Goal: Task Accomplishment & Management: Manage account settings

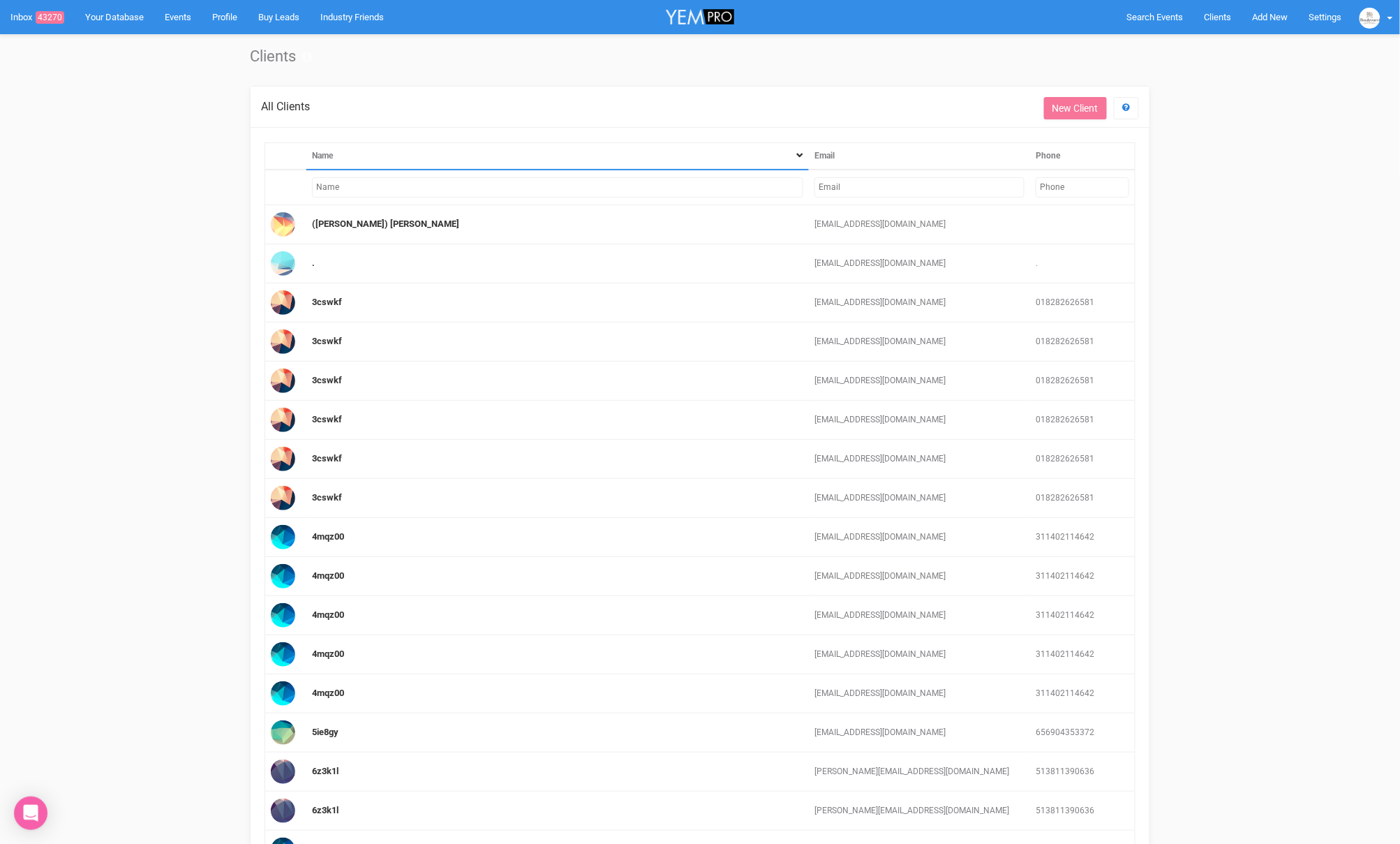
click at [911, 186] on input "text" at bounding box center [920, 187] width 210 height 20
paste input "[EMAIL_ADDRESS][DOMAIN_NAME]"
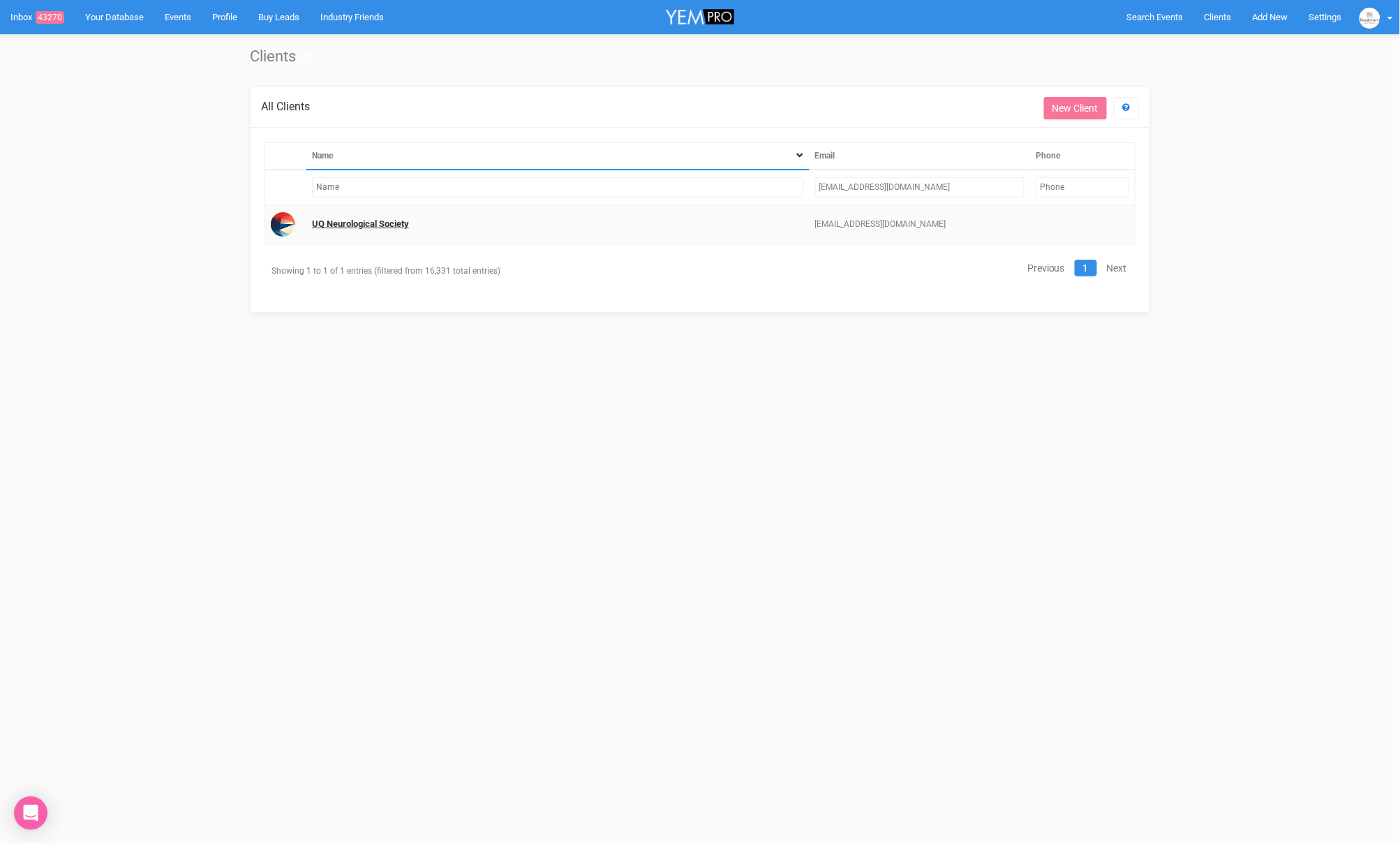
type input "[EMAIL_ADDRESS][DOMAIN_NAME]"
click at [376, 222] on link "UQ Neurological Society" at bounding box center [361, 224] width 97 height 11
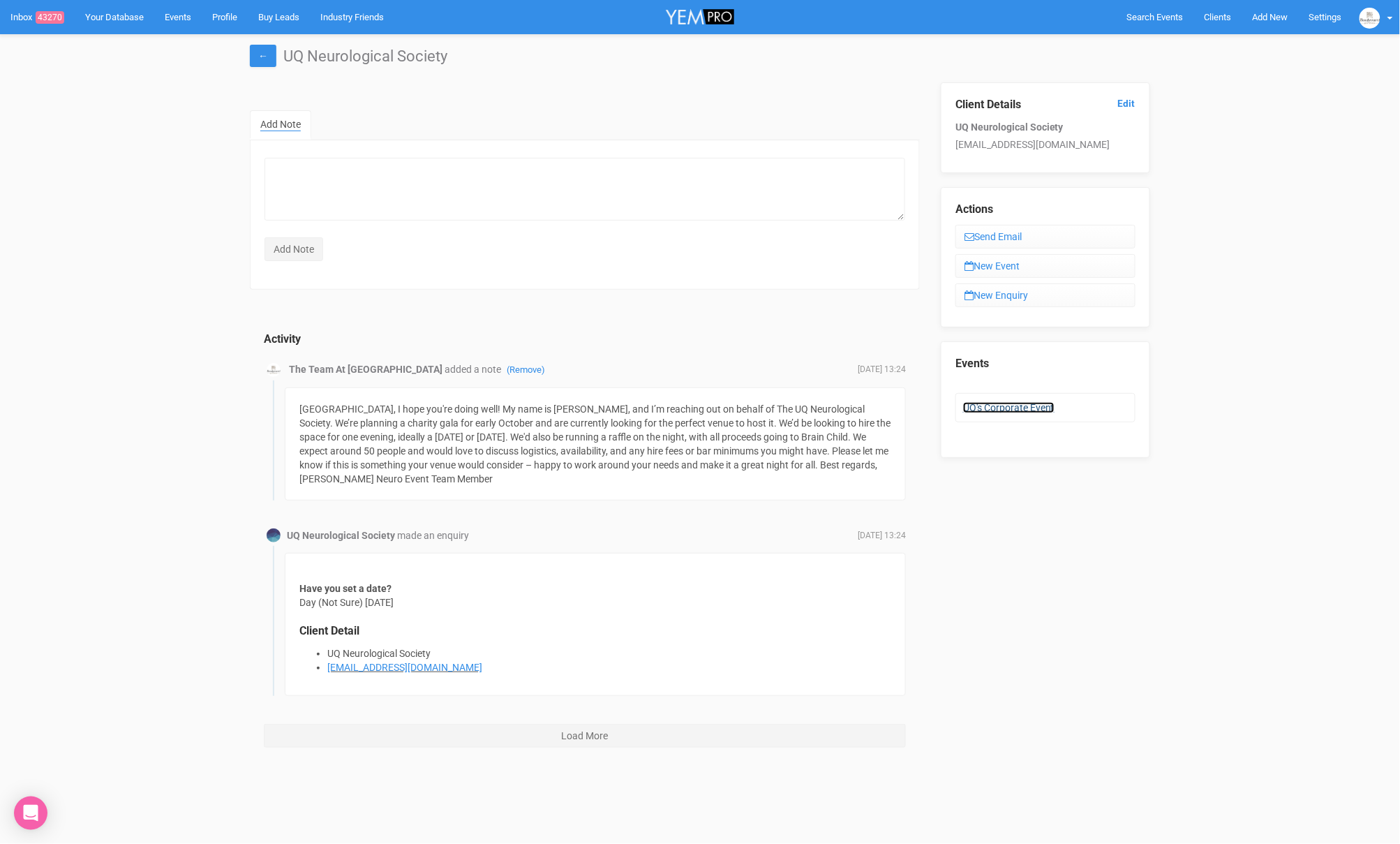
click at [1015, 405] on link "UQ's Corporate Event" at bounding box center [1008, 407] width 91 height 11
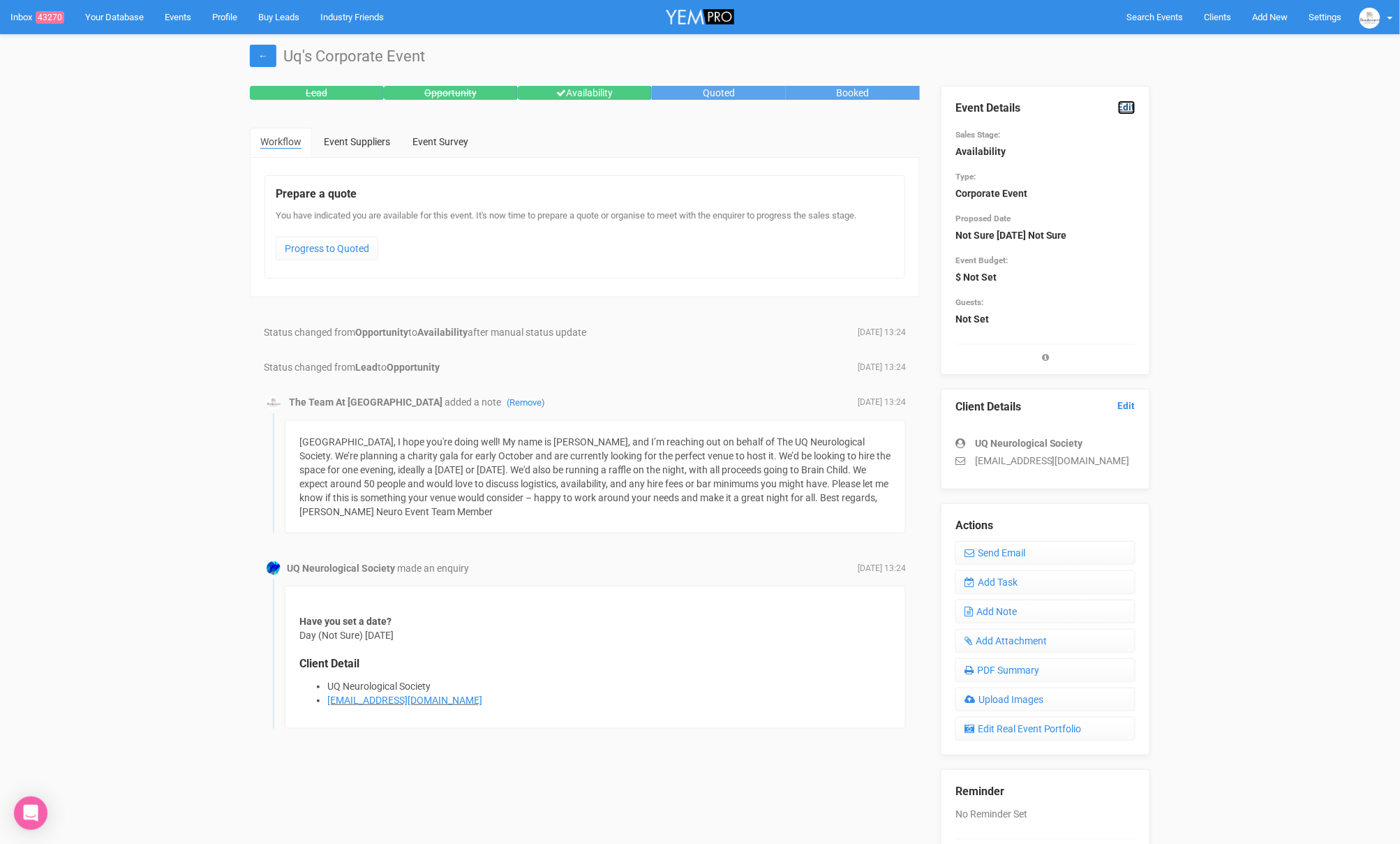
click at [1129, 102] on link "Edit" at bounding box center [1127, 107] width 18 height 13
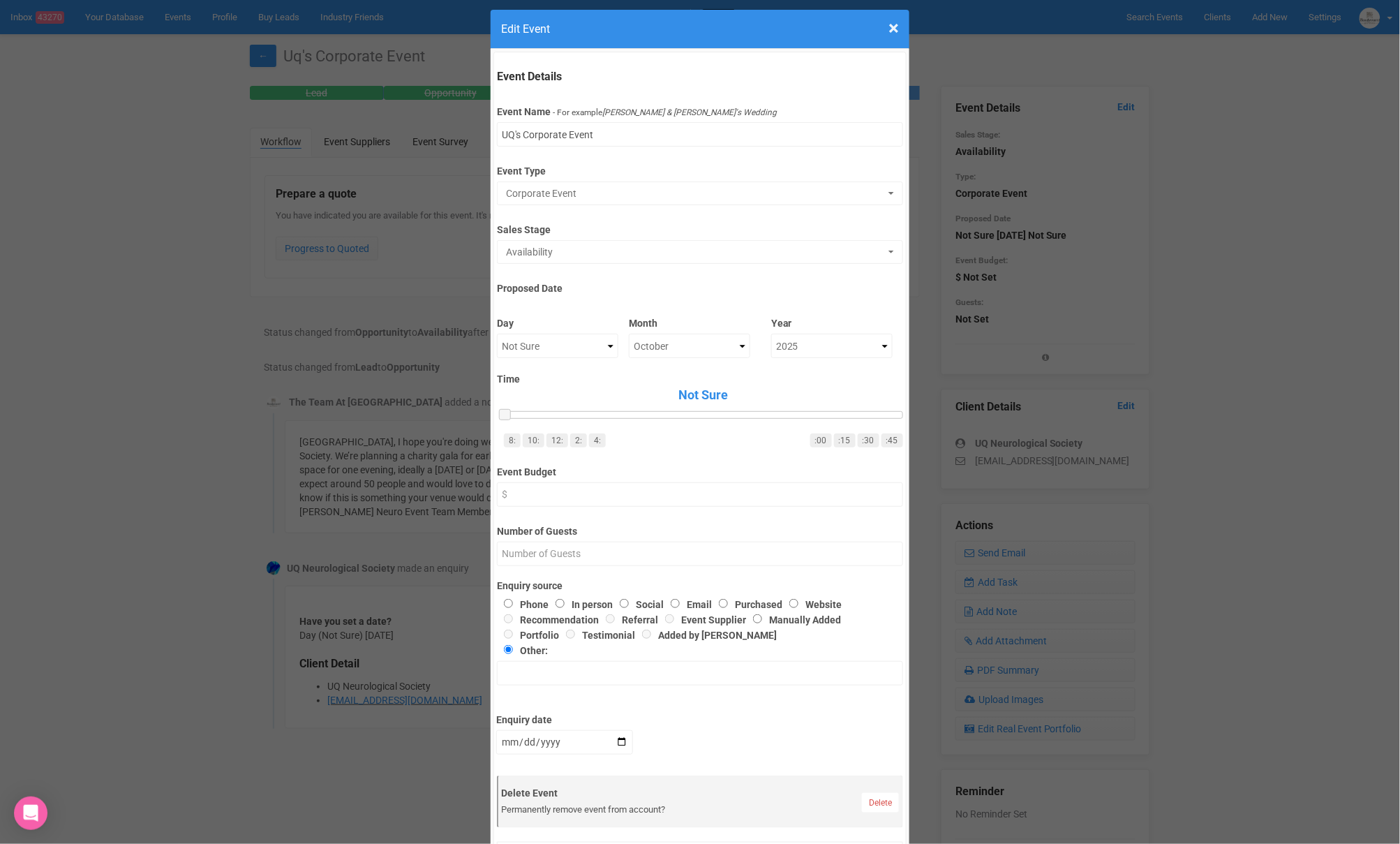
scroll to position [21, 0]
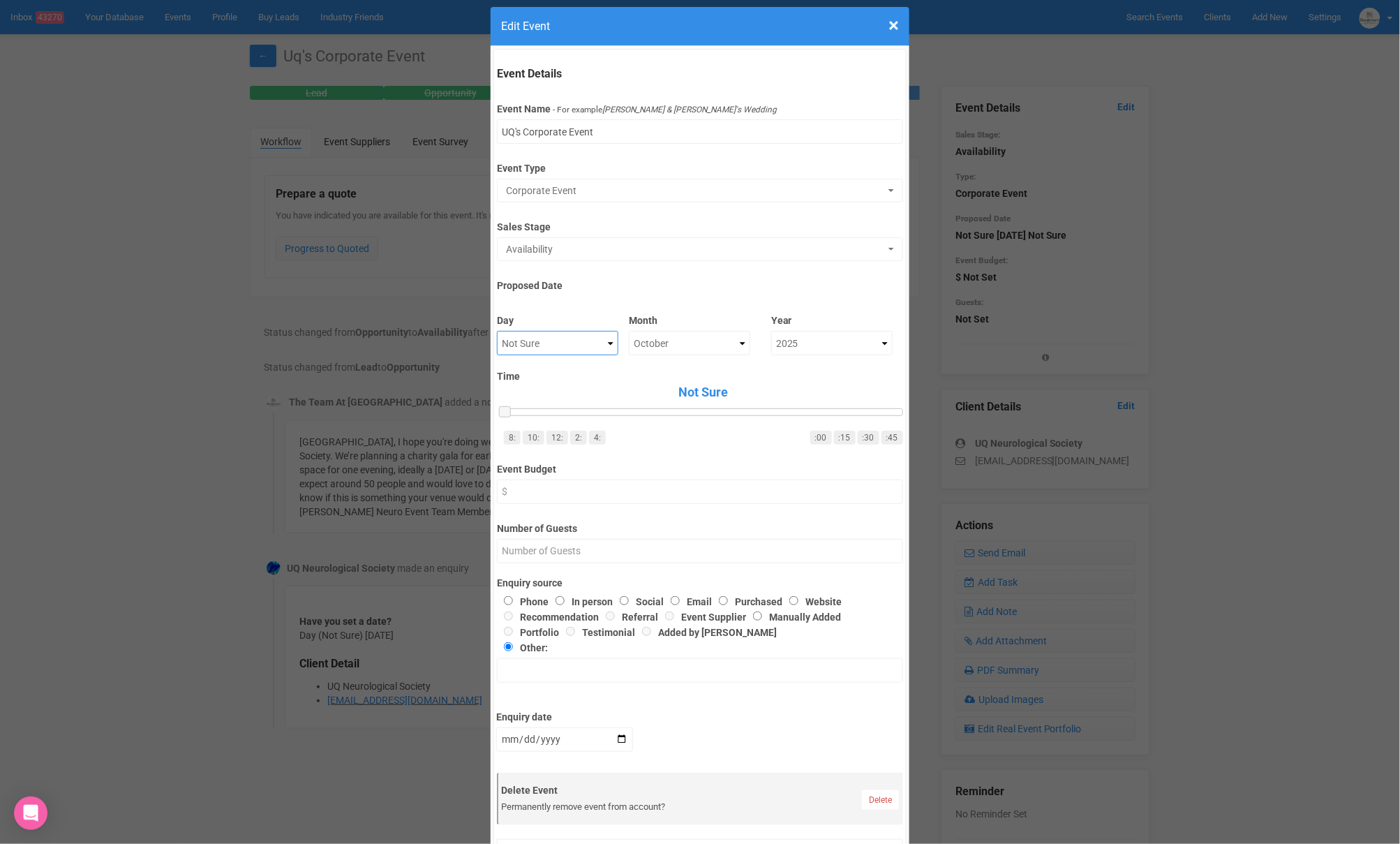
click at [567, 343] on select "Not Sure 1 2 3 4 5 6 7 8 9 10 11 12 13 14 15 16 17 18 19 20 21 22 23 24 25 26 2…" at bounding box center [557, 343] width 121 height 25
click at [658, 338] on select "Not Sure January February March April May June July August September October No…" at bounding box center [689, 343] width 121 height 25
click at [556, 340] on select "Not Sure 1 2 3 4 5 6 7 8 9 10 11 12 13 14 15 16 17 18 19 20 21 22 23 24 25 26 2…" at bounding box center [557, 343] width 121 height 25
select select "18"
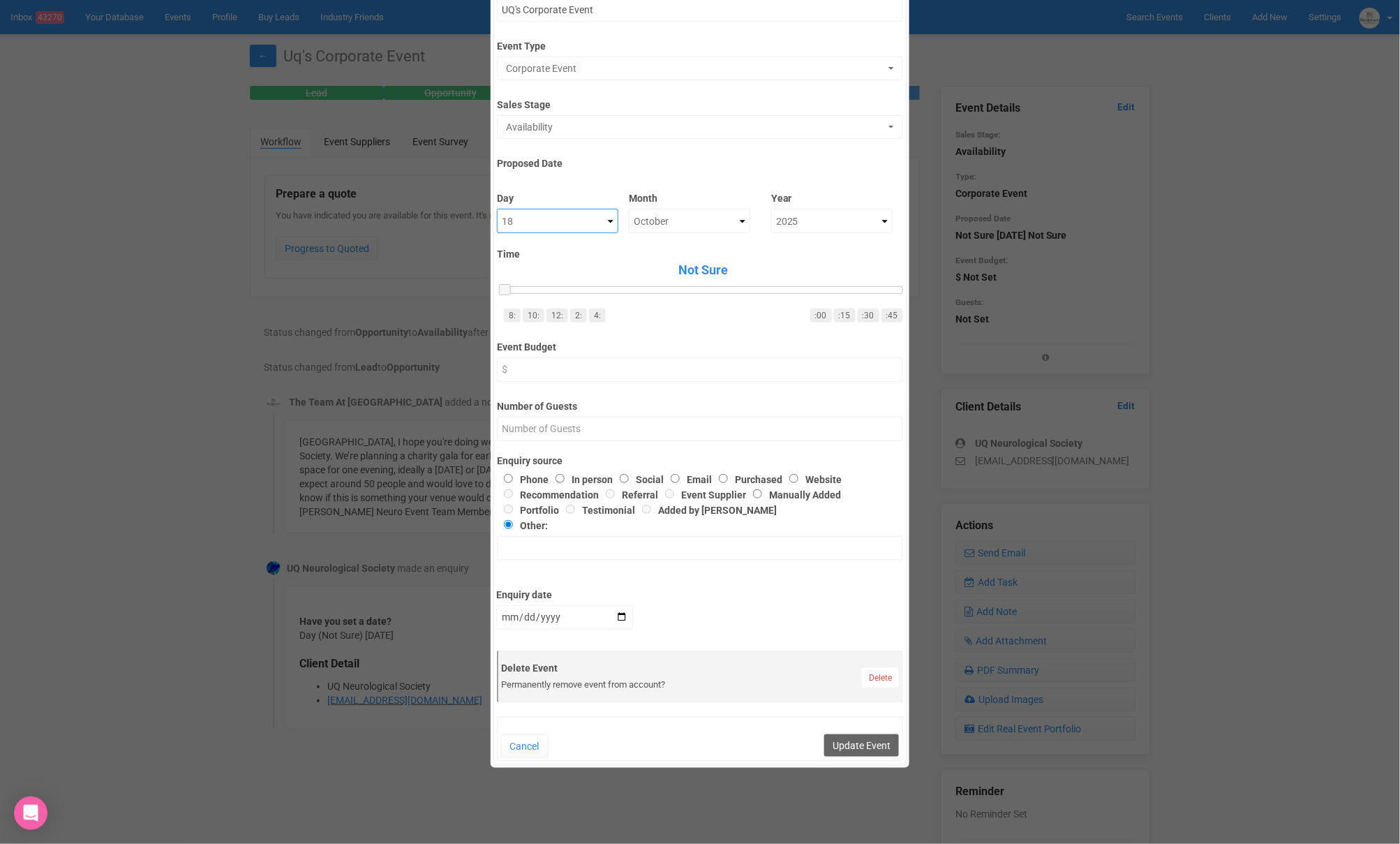
scroll to position [151, 0]
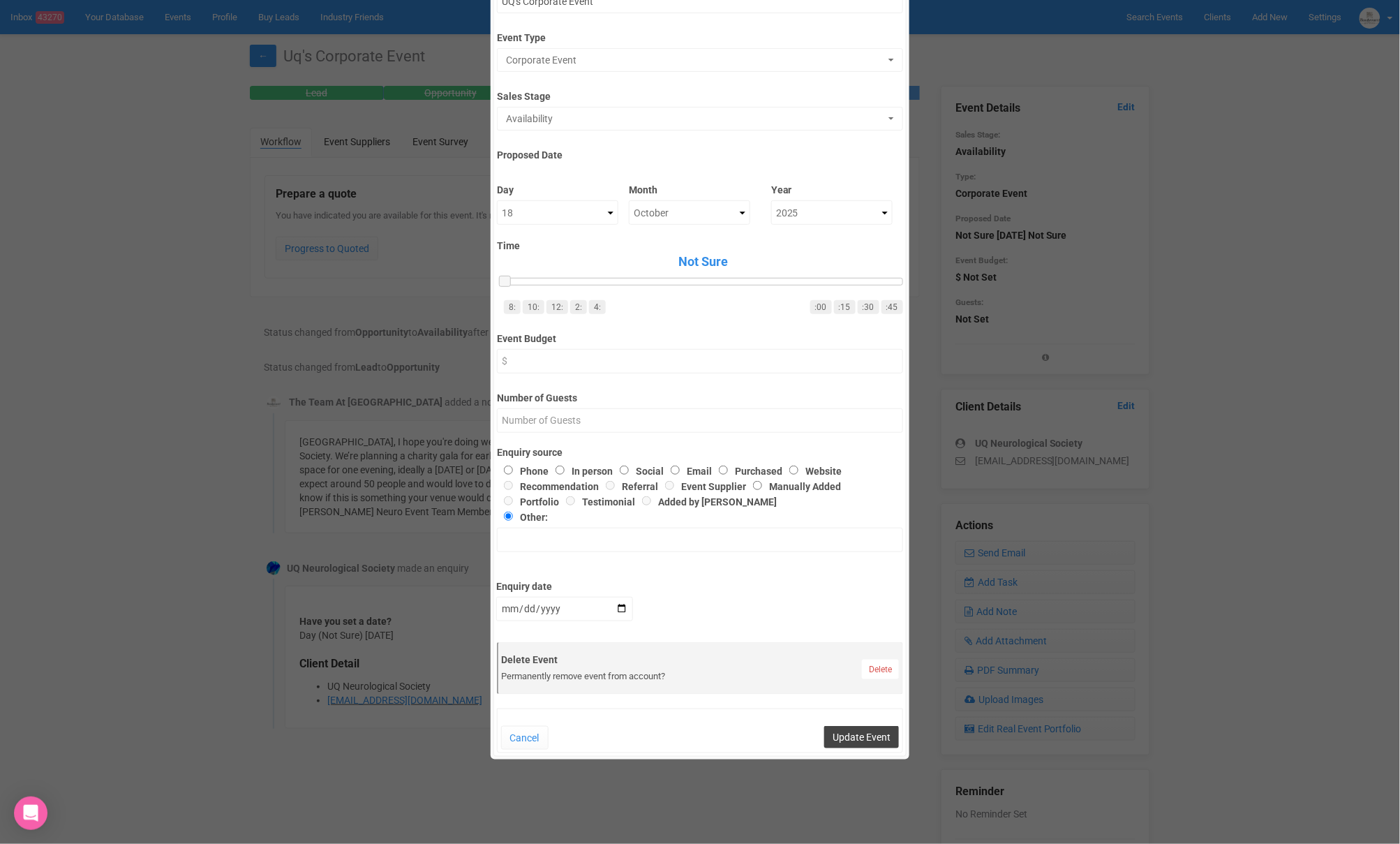
click at [848, 729] on button "Update Event" at bounding box center [862, 736] width 74 height 22
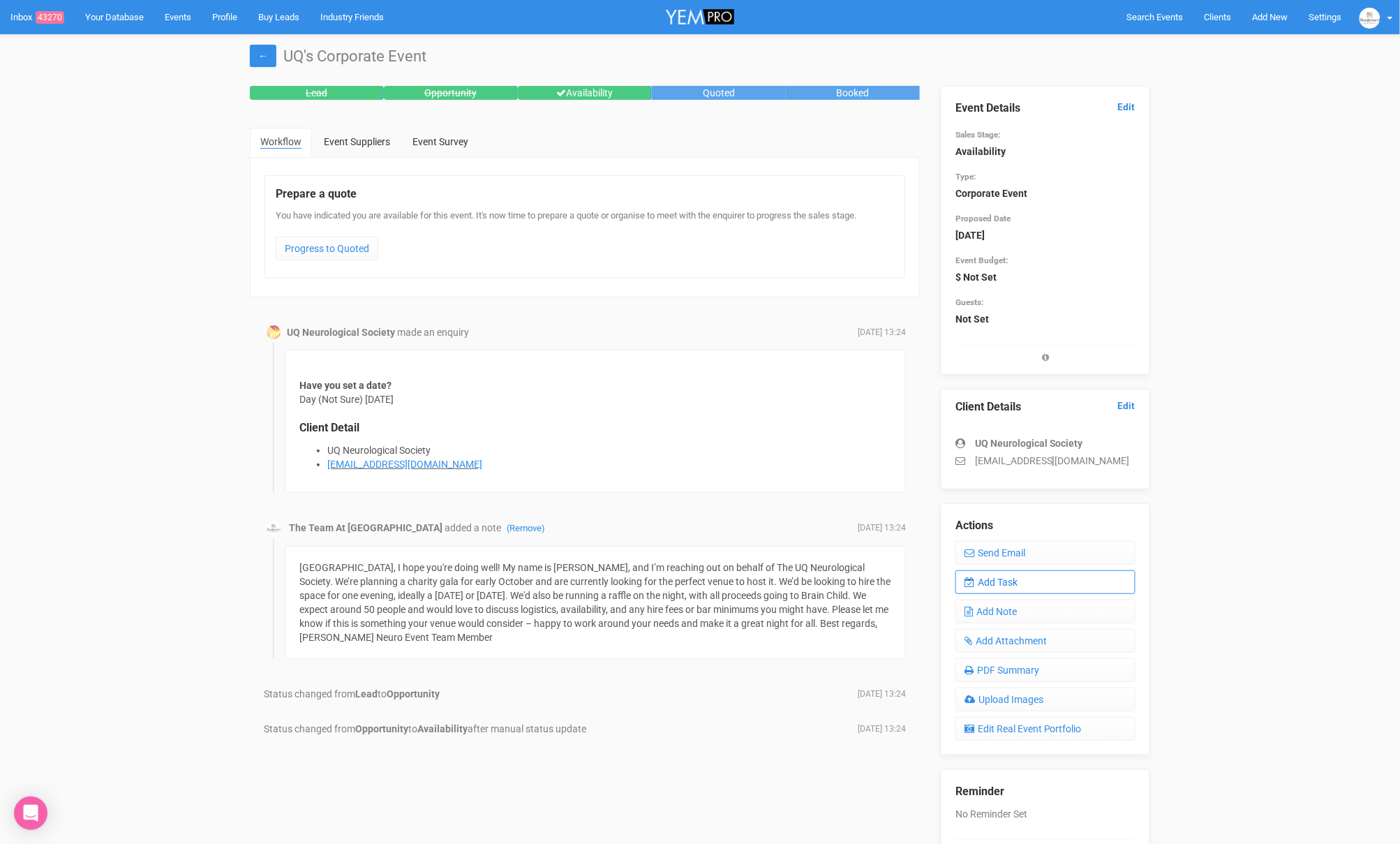
click at [1031, 582] on link "Add Task" at bounding box center [1046, 582] width 180 height 24
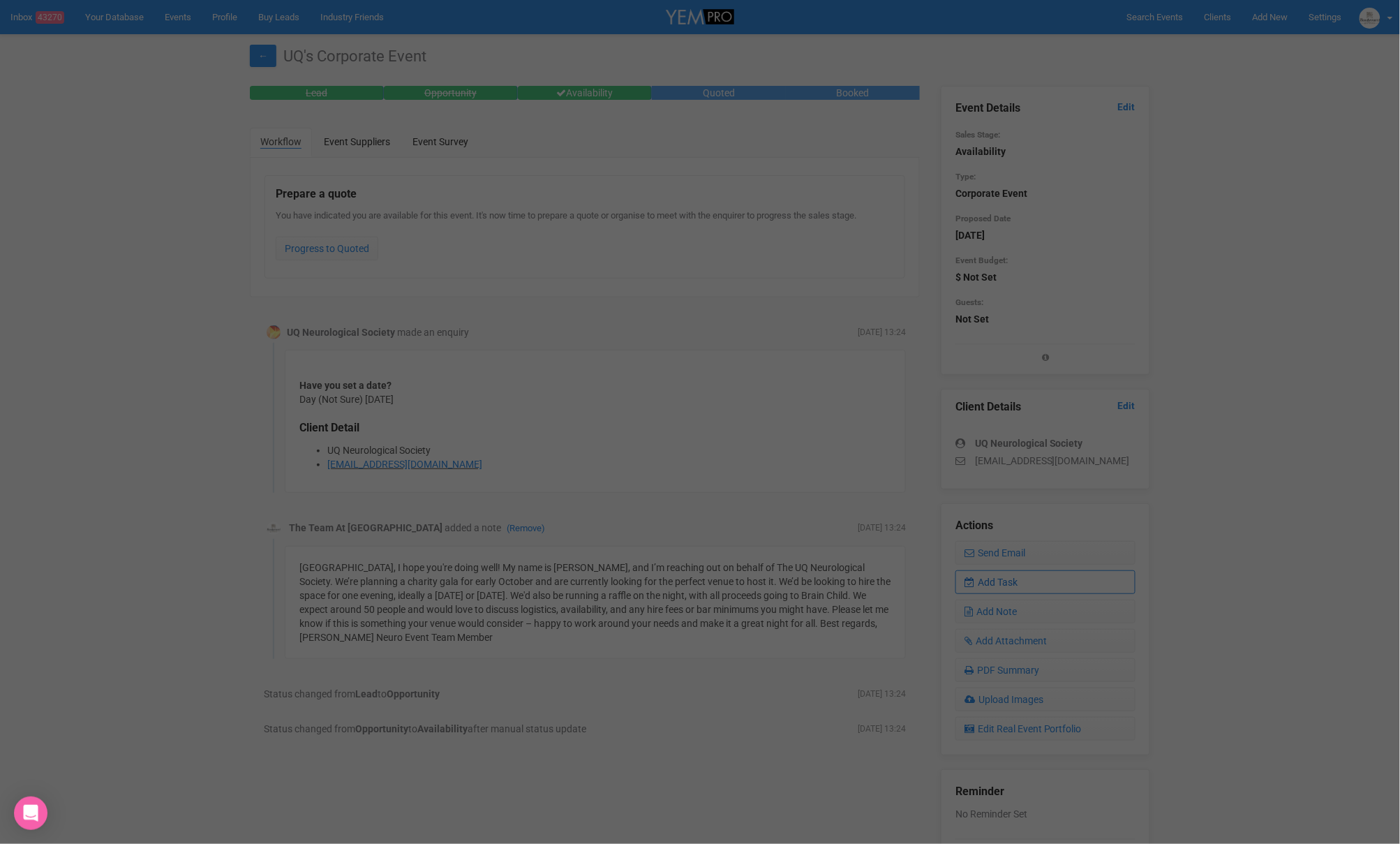
scroll to position [0, 0]
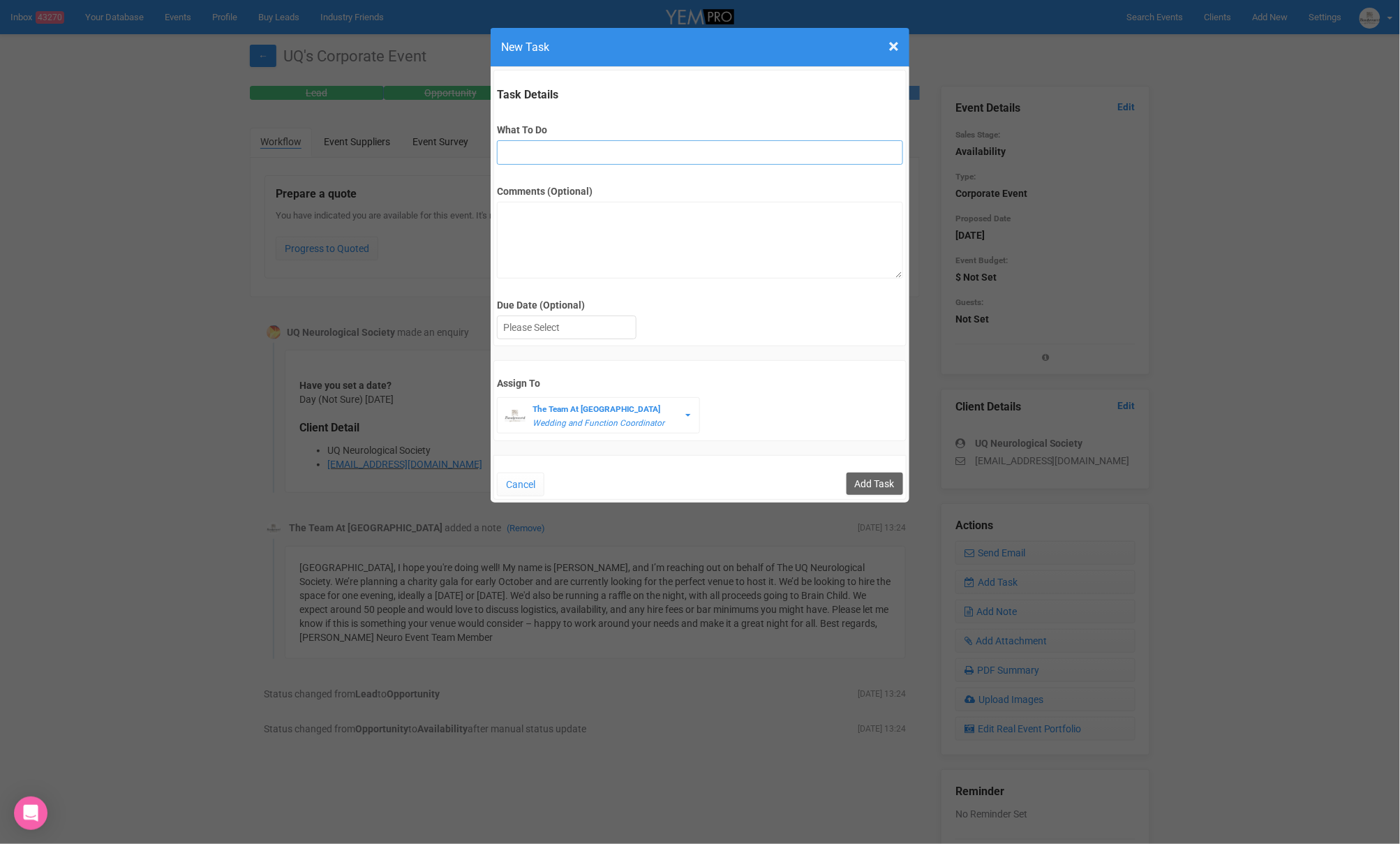
click at [523, 144] on input "What To Do" at bounding box center [699, 153] width 406 height 25
type input "FU"
click at [574, 334] on div at bounding box center [567, 328] width 138 height 23
click at [567, 257] on textarea "Comments (Optional)" at bounding box center [699, 240] width 406 height 77
type textarea "Checking with UQ team about the space."
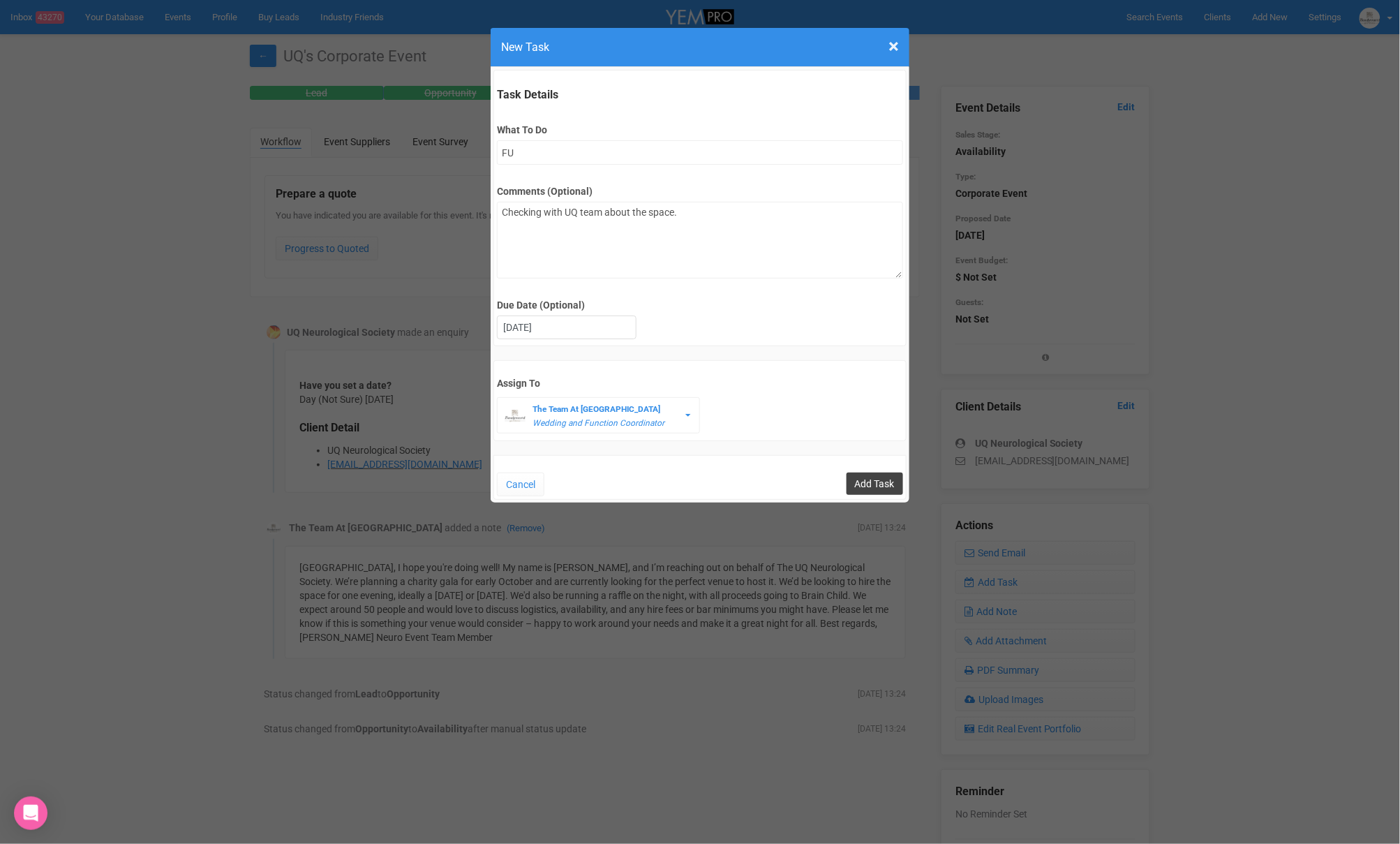
click at [861, 476] on input "Add Task" at bounding box center [875, 483] width 57 height 22
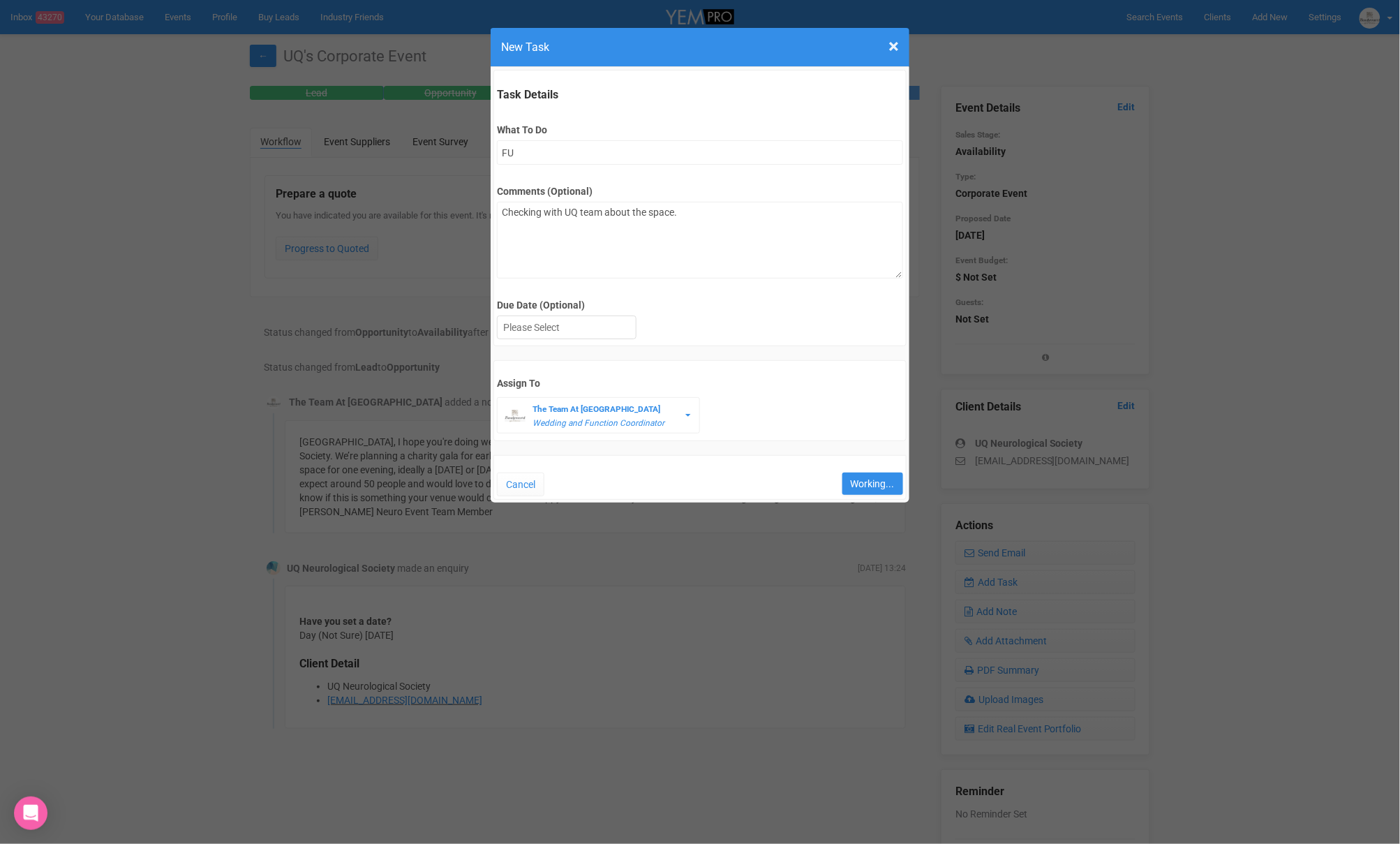
type input "Save"
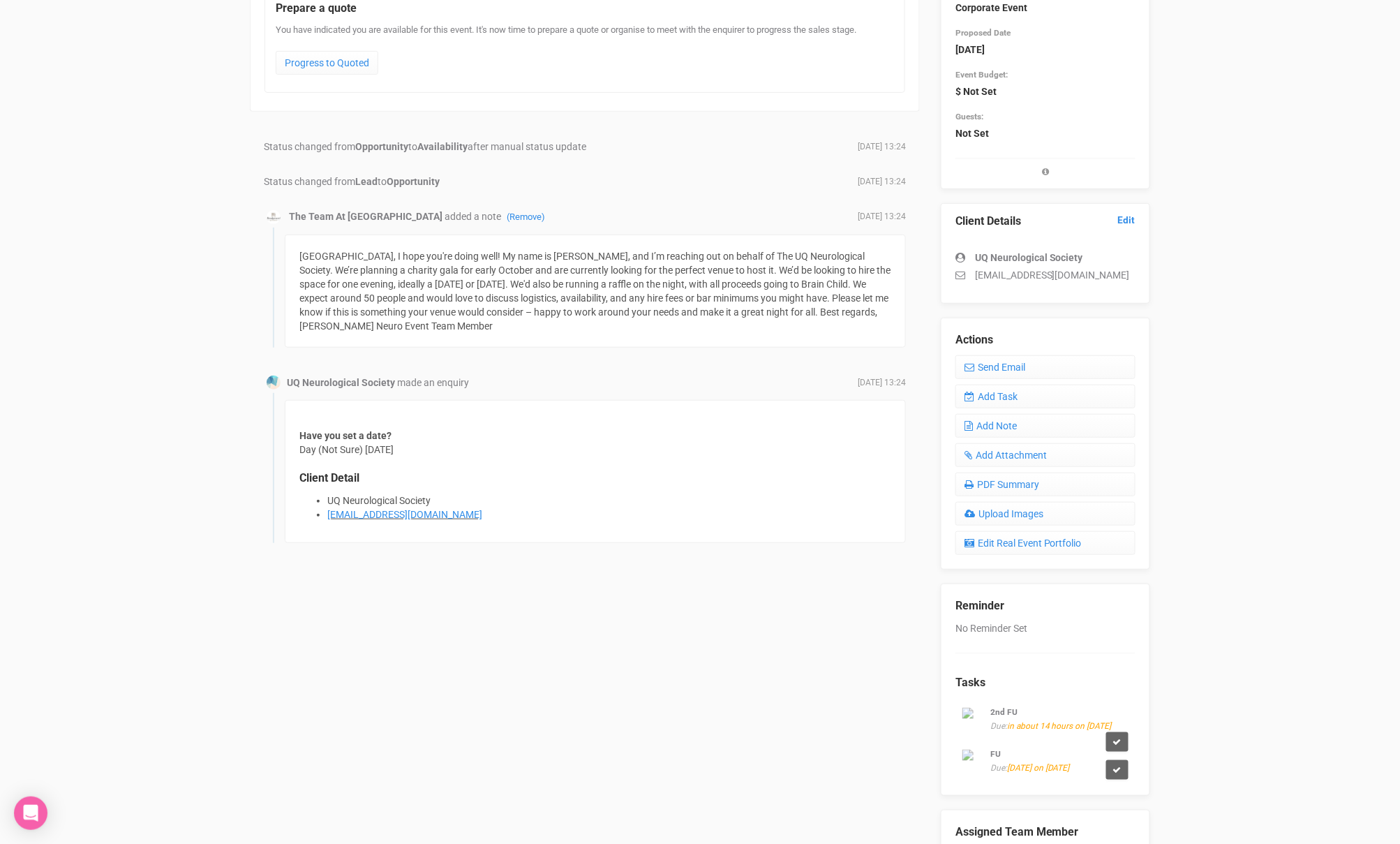
scroll to position [186, 0]
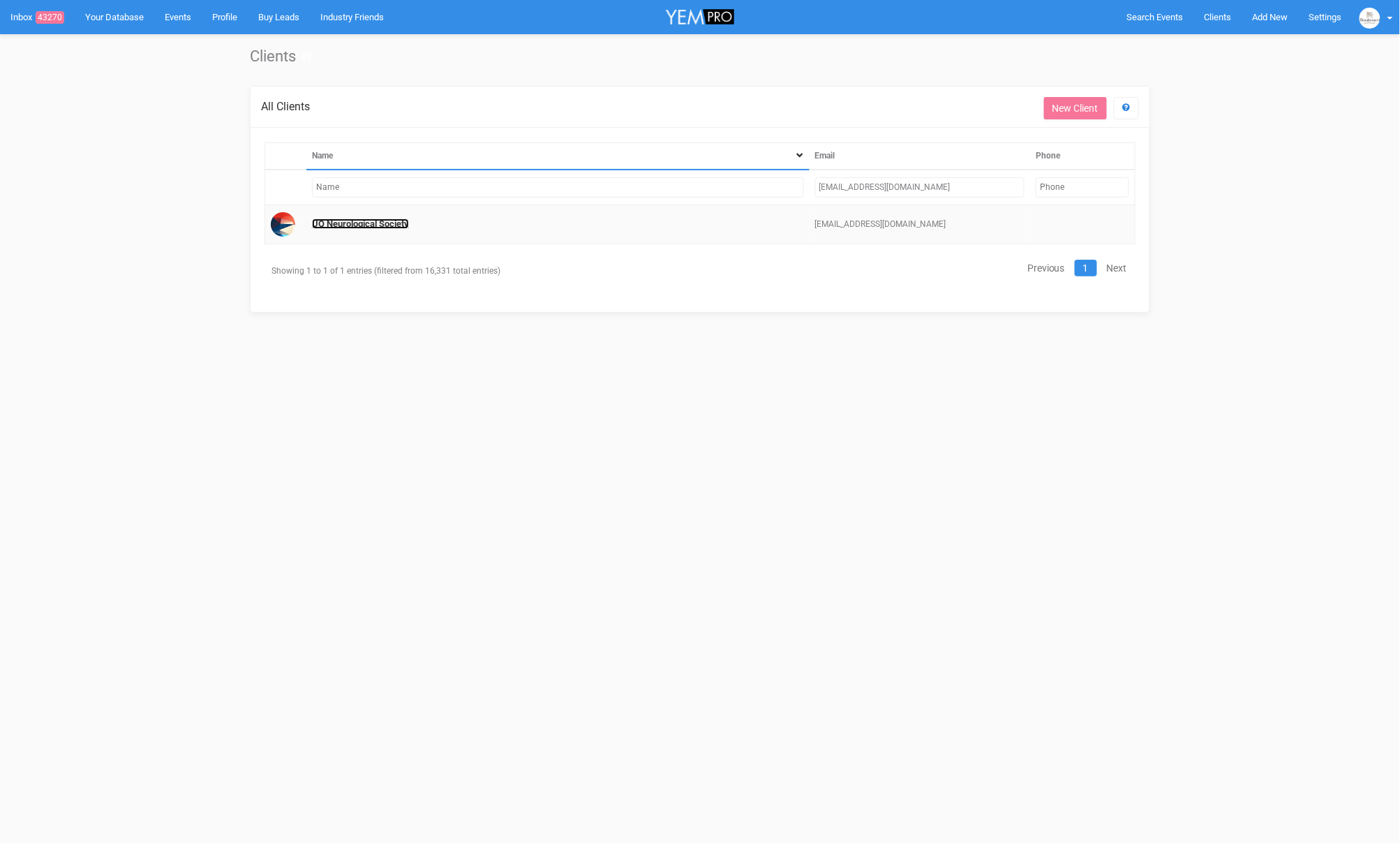
click at [379, 218] on link "UQ Neurological Society" at bounding box center [361, 224] width 97 height 11
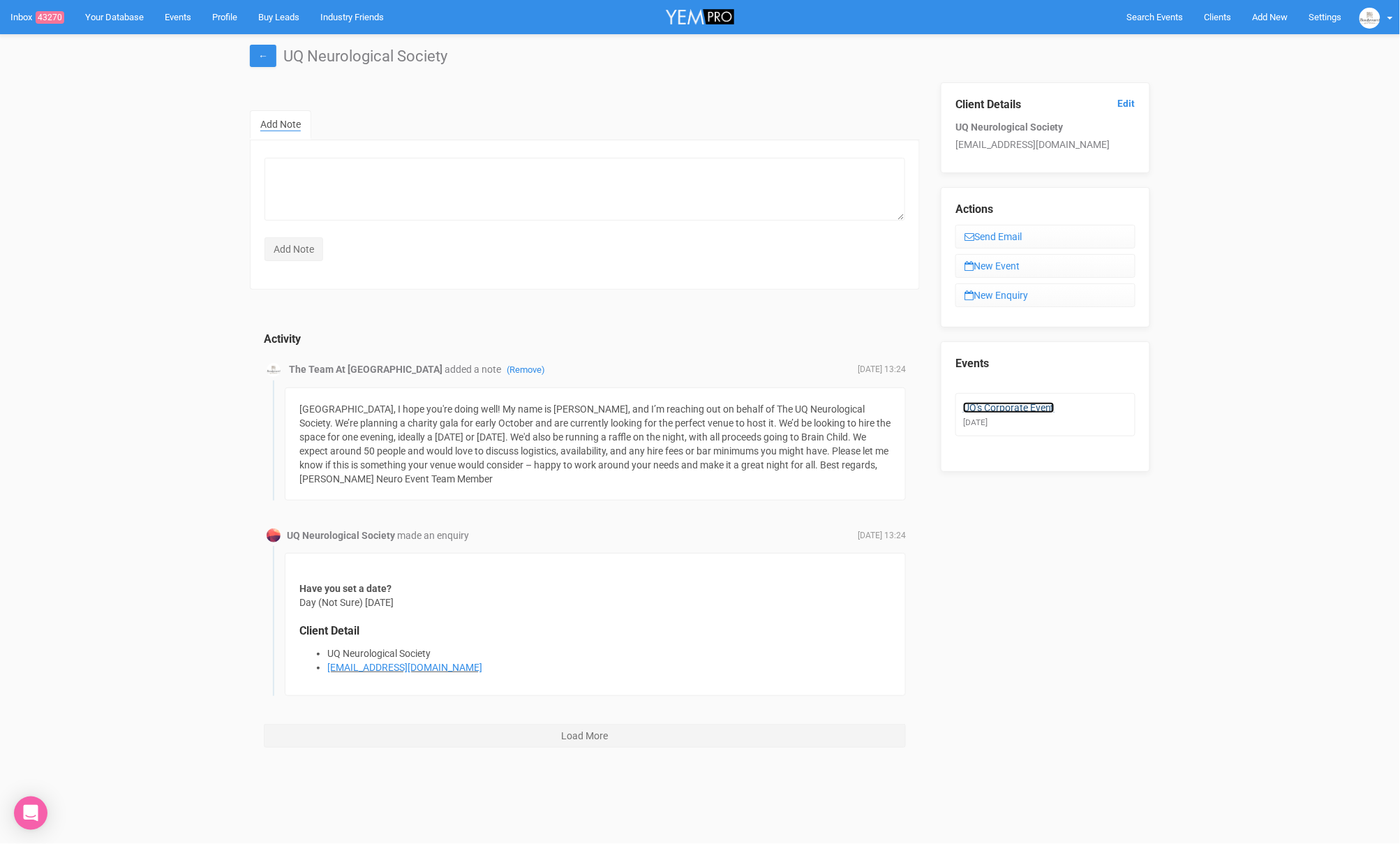
click at [1008, 402] on link "UQ's Corporate Event" at bounding box center [1008, 407] width 91 height 11
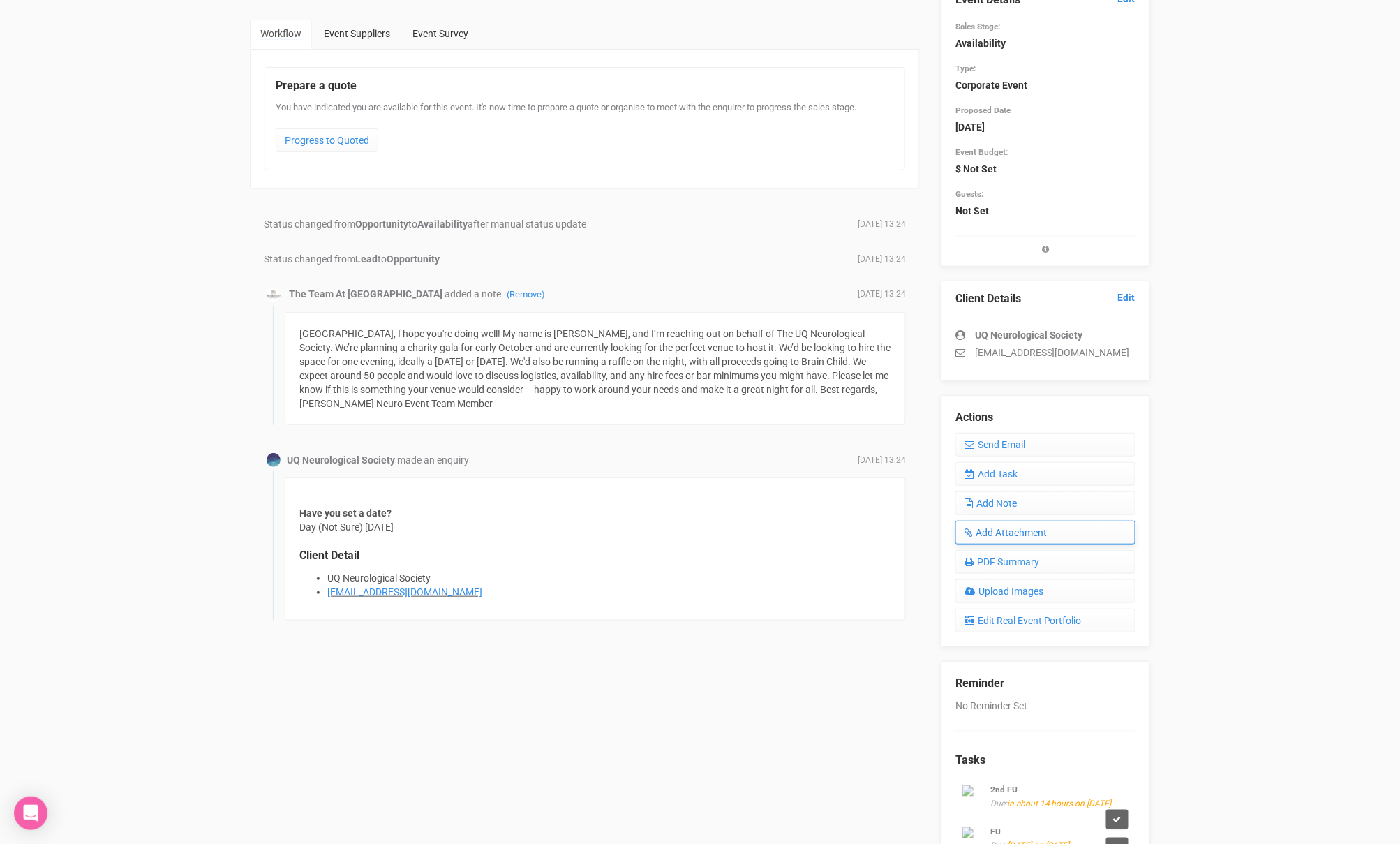
scroll to position [316, 0]
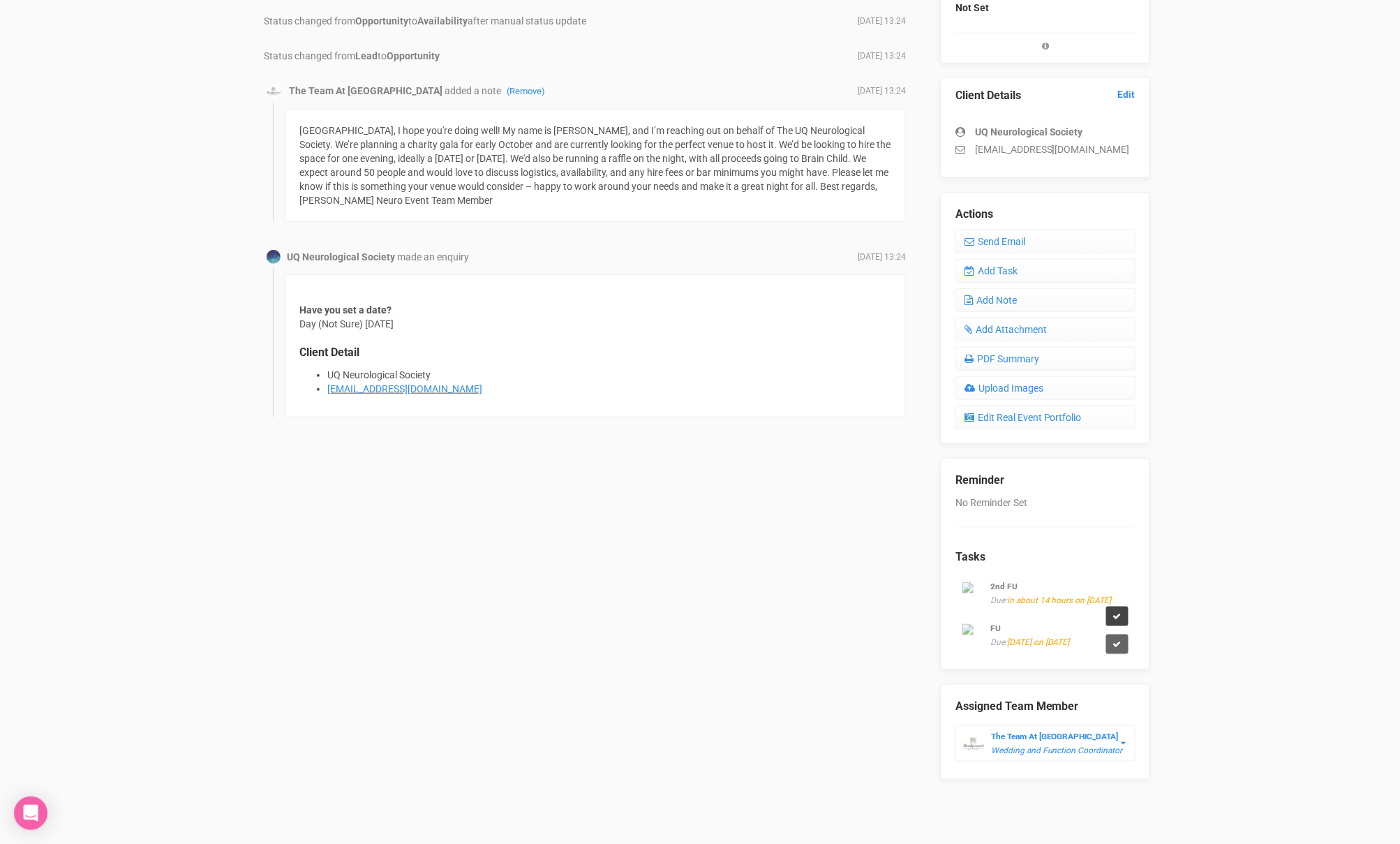
click at [1122, 612] on icon at bounding box center [1117, 616] width 8 height 8
click at [1108, 567] on link "Confirm" at bounding box center [1112, 575] width 43 height 19
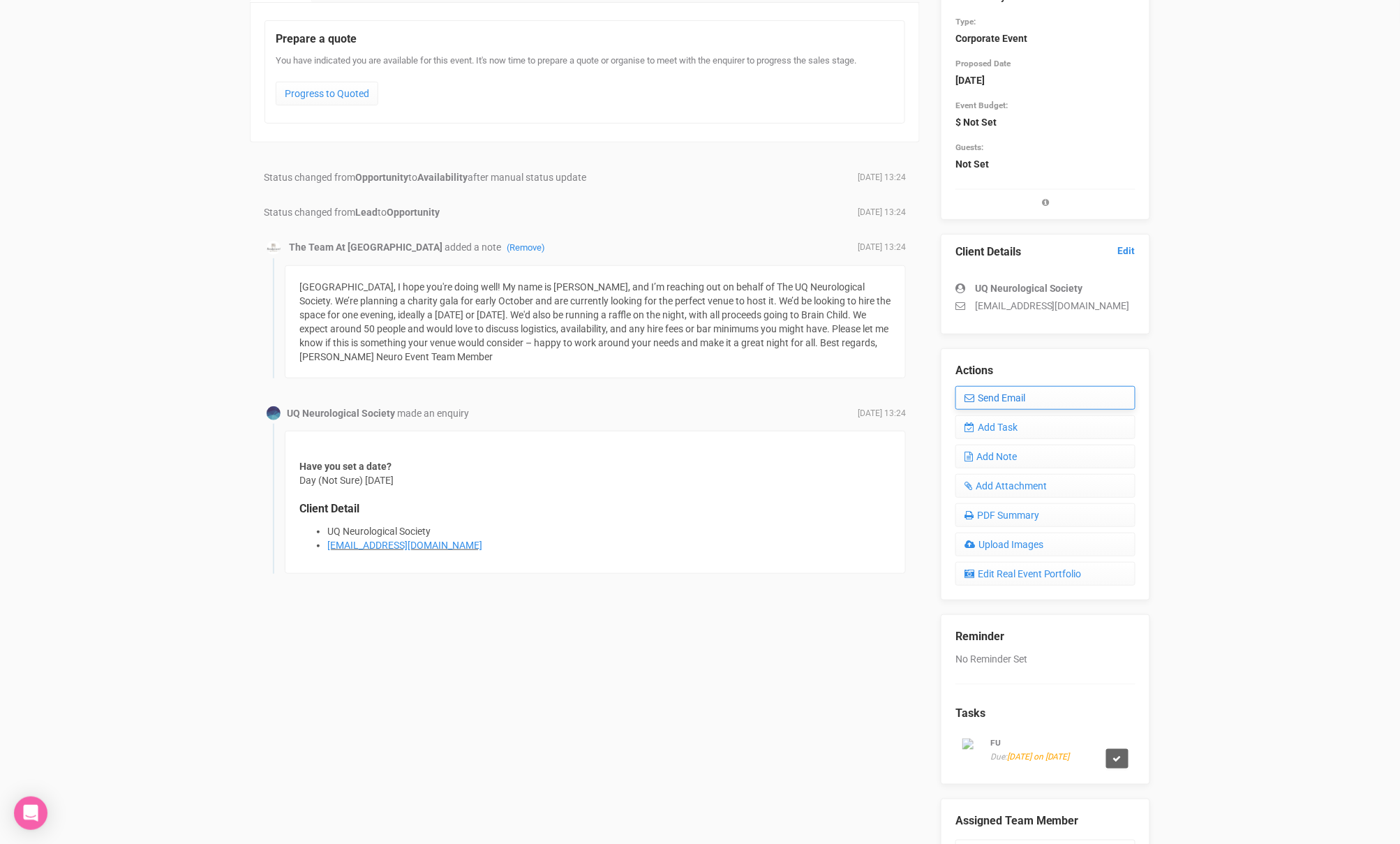
scroll to position [0, 0]
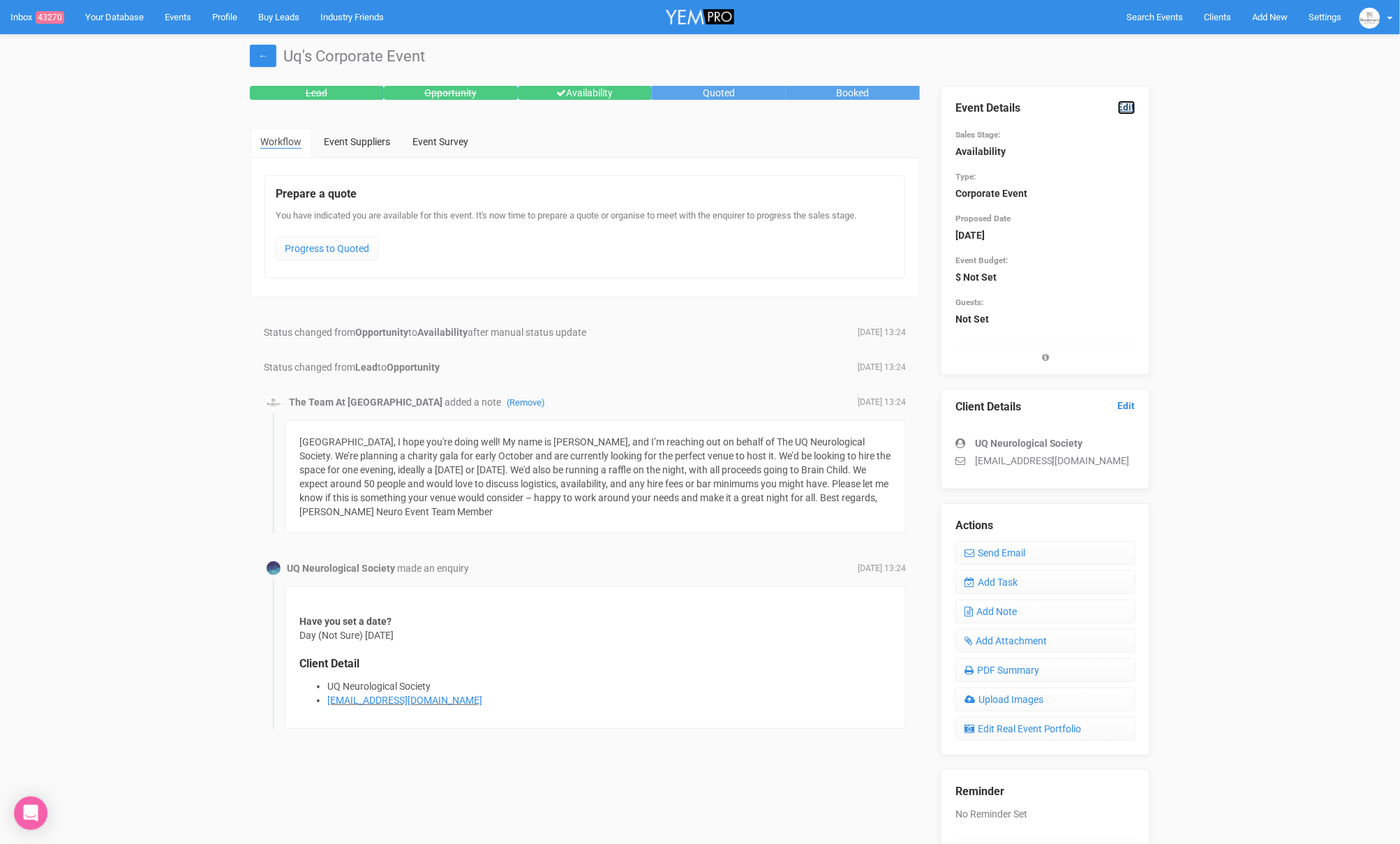
click at [1133, 105] on link "Edit" at bounding box center [1127, 107] width 18 height 13
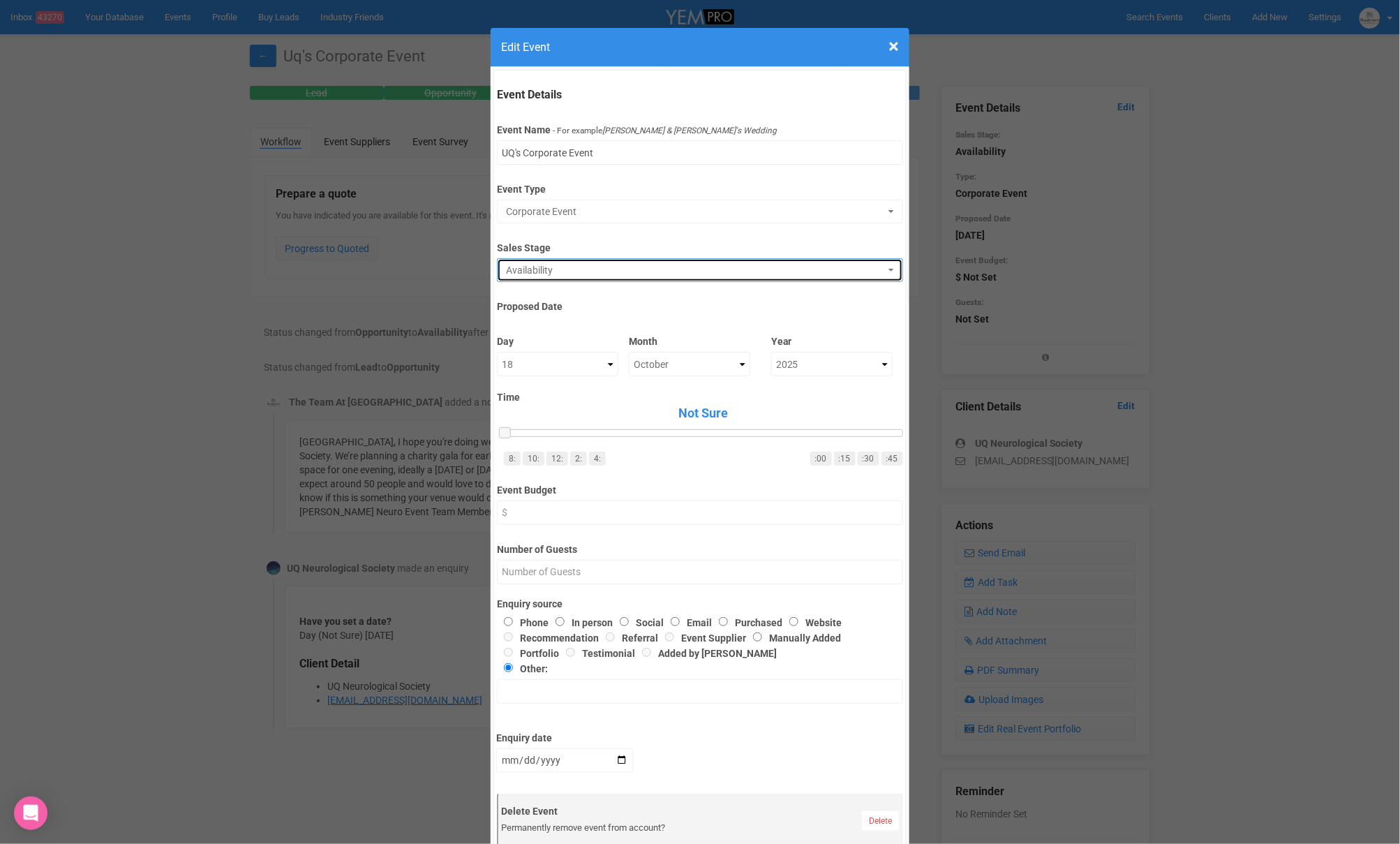
click at [567, 273] on span "Availability" at bounding box center [696, 270] width 378 height 14
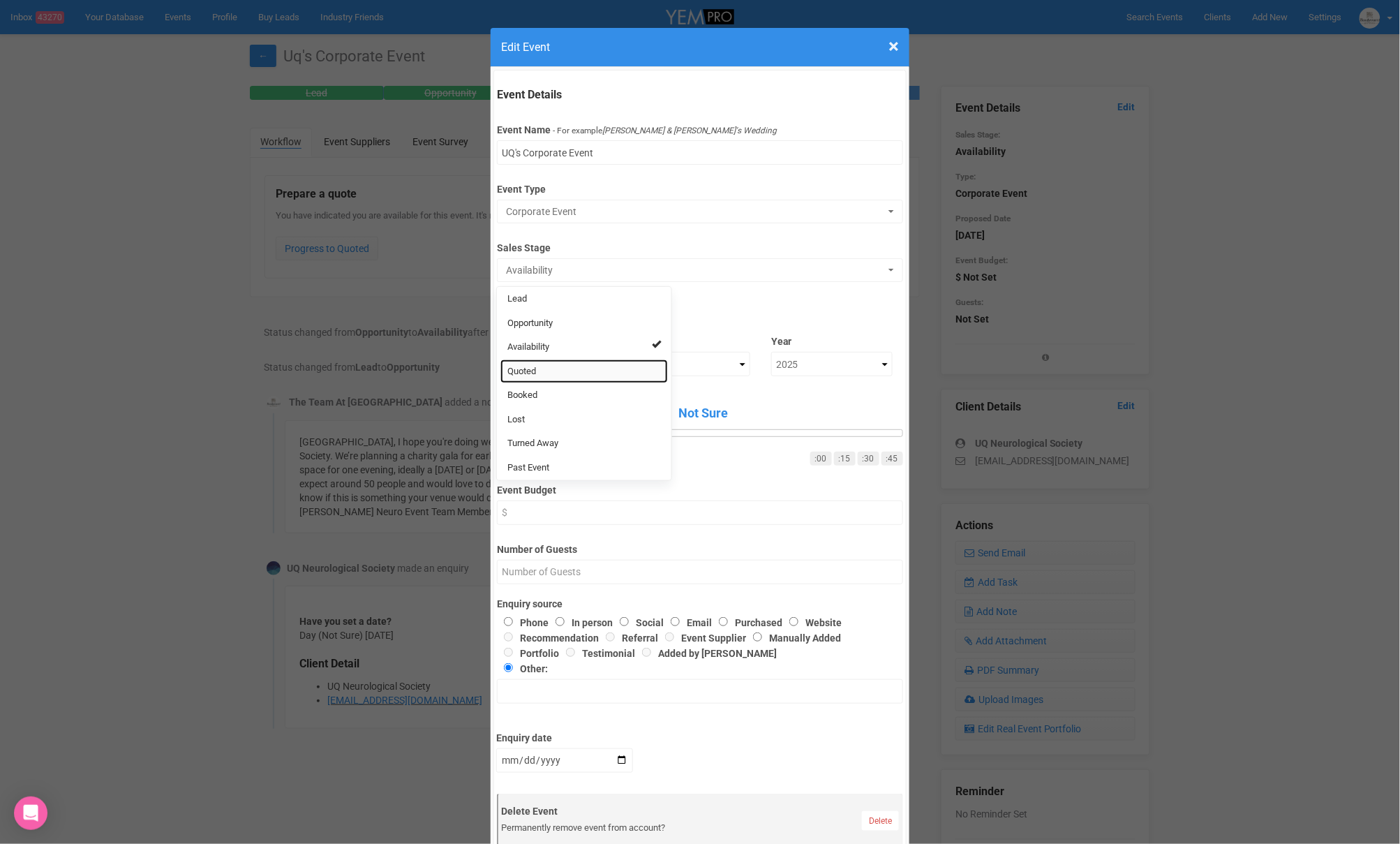
click at [559, 374] on link "Quoted" at bounding box center [584, 372] width 168 height 25
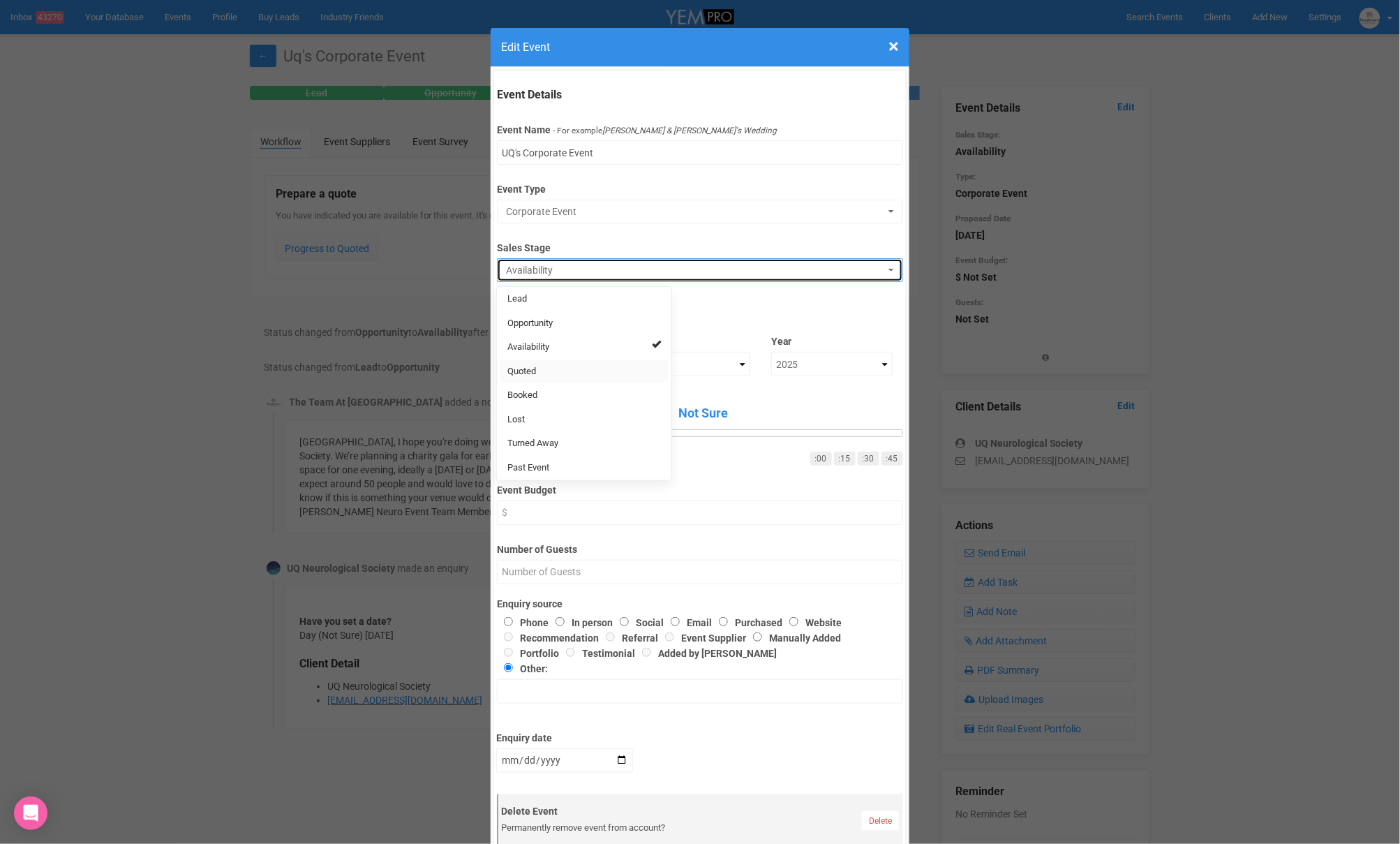
select select "9"
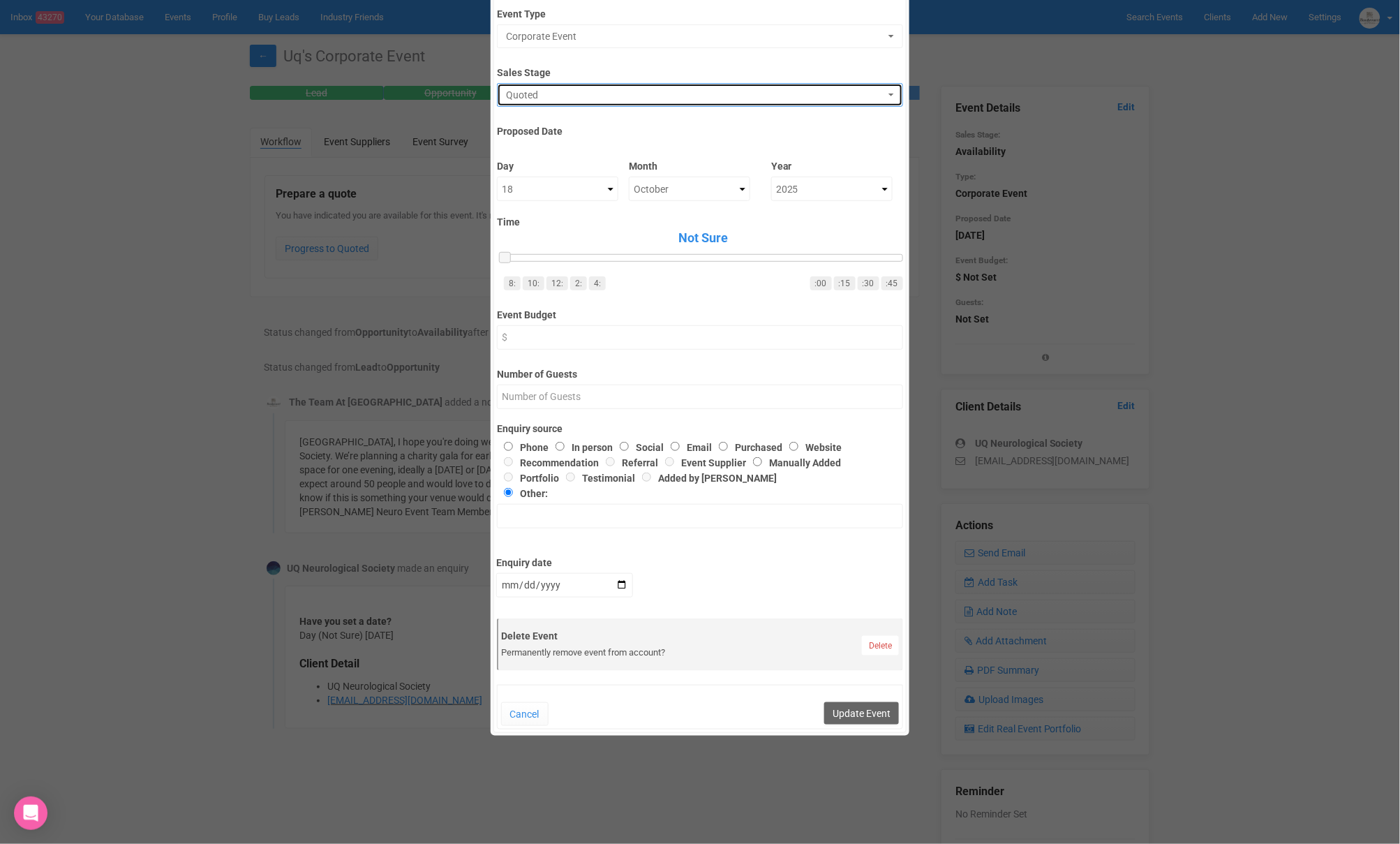
scroll to position [178, 0]
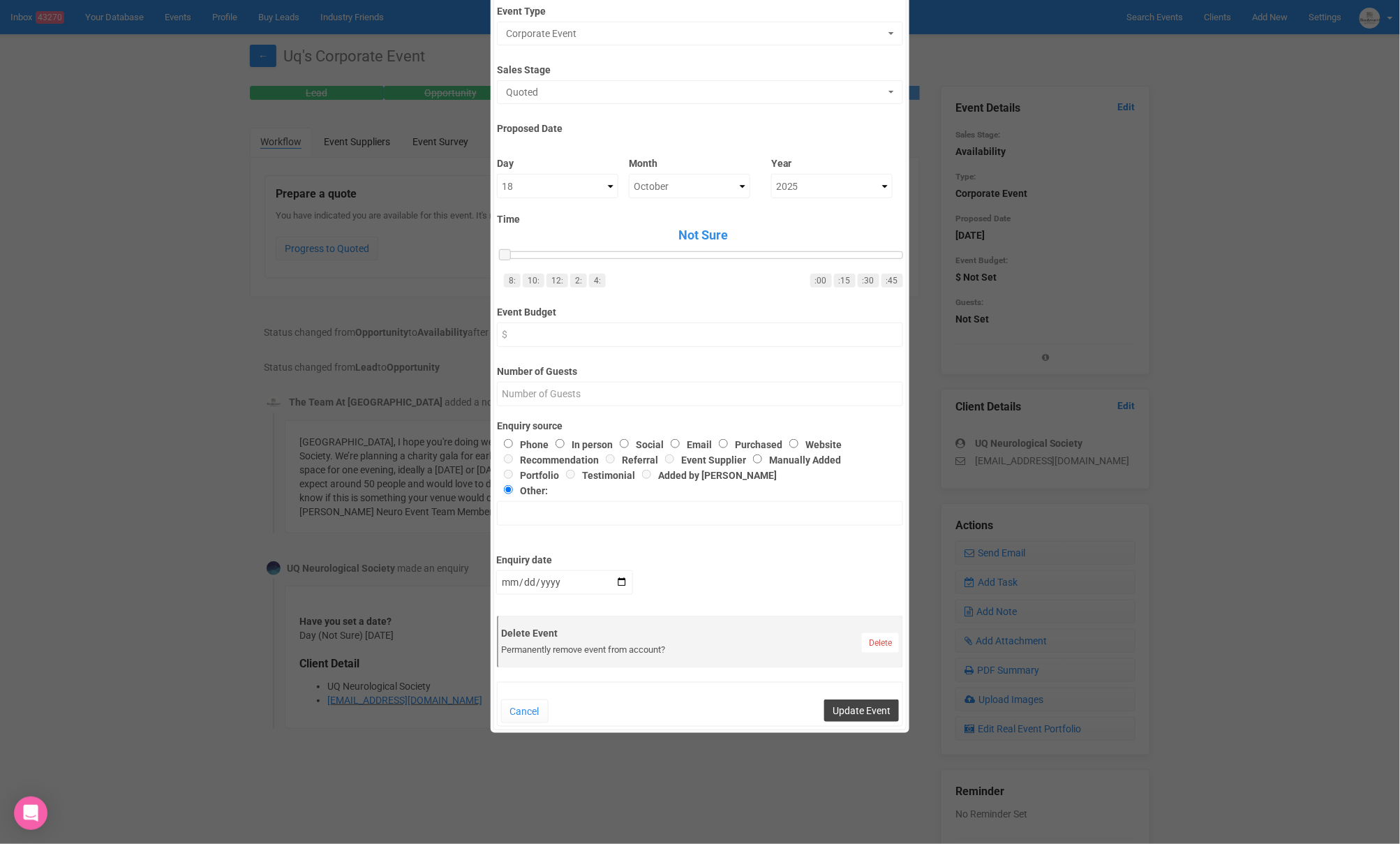
click at [858, 719] on button "Update Event" at bounding box center [862, 710] width 74 height 22
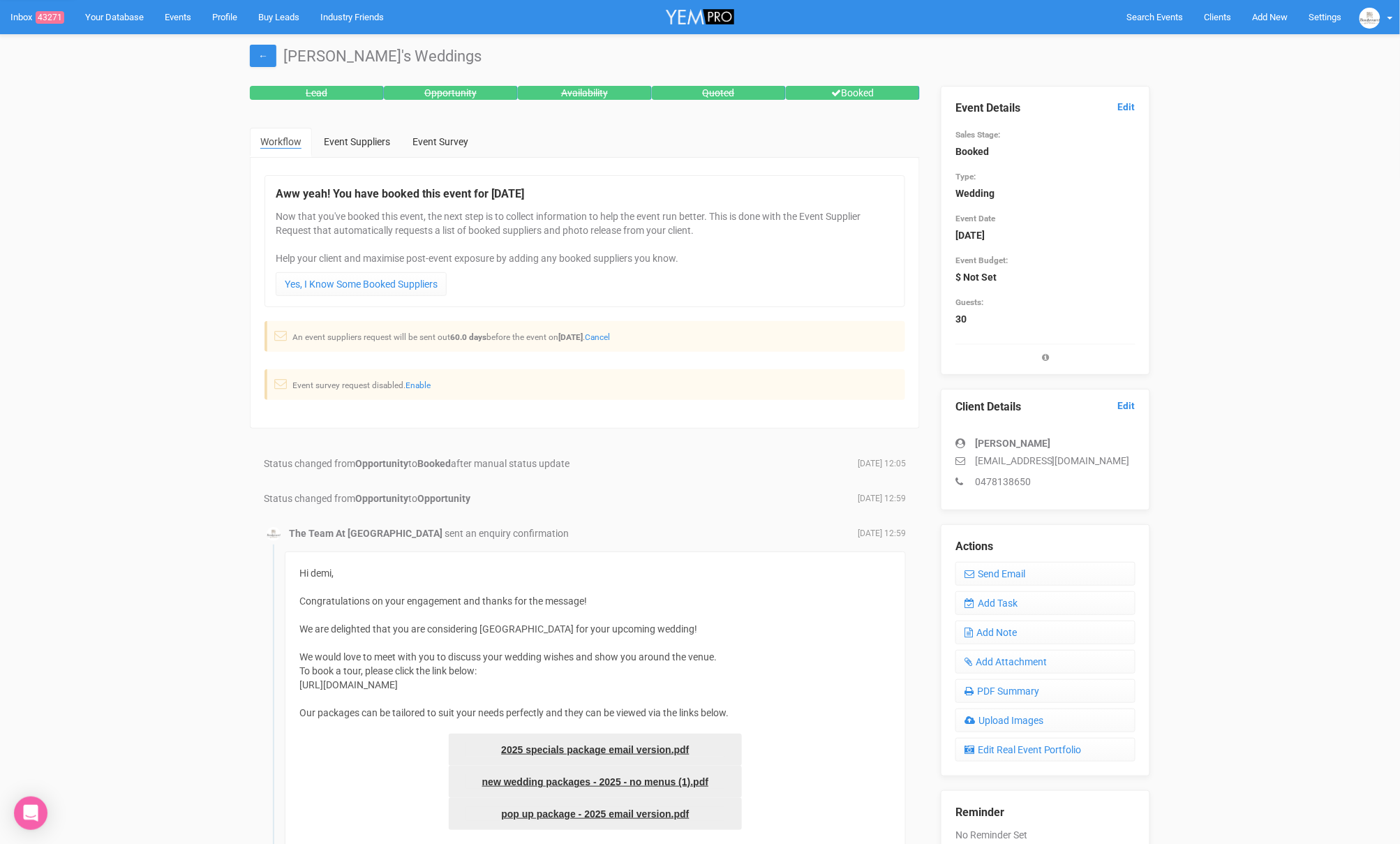
drag, startPoint x: 974, startPoint y: 460, endPoint x: 1130, endPoint y: 445, distance: 156.7
click at [1122, 456] on p "demi.burrell1995@yahoo.com.au" at bounding box center [1046, 460] width 180 height 14
copy p "demi.burrell1995@yahoo.com.au"
click at [1215, 430] on div "← Demi's Weddings Lead Opportunity Availability Quoted Booked Workflow Event Su…" at bounding box center [700, 690] width 1400 height 1312
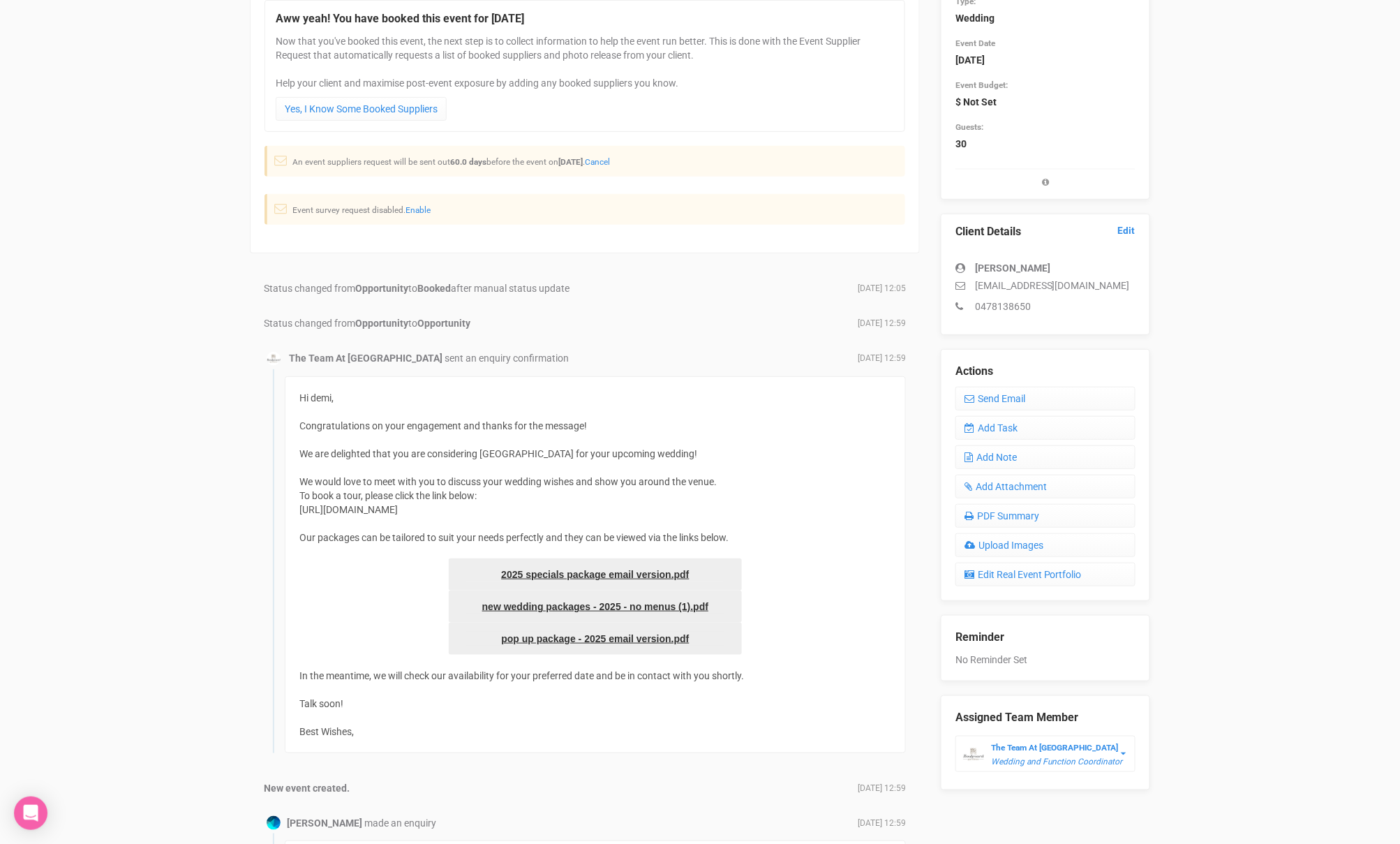
scroll to position [179, 0]
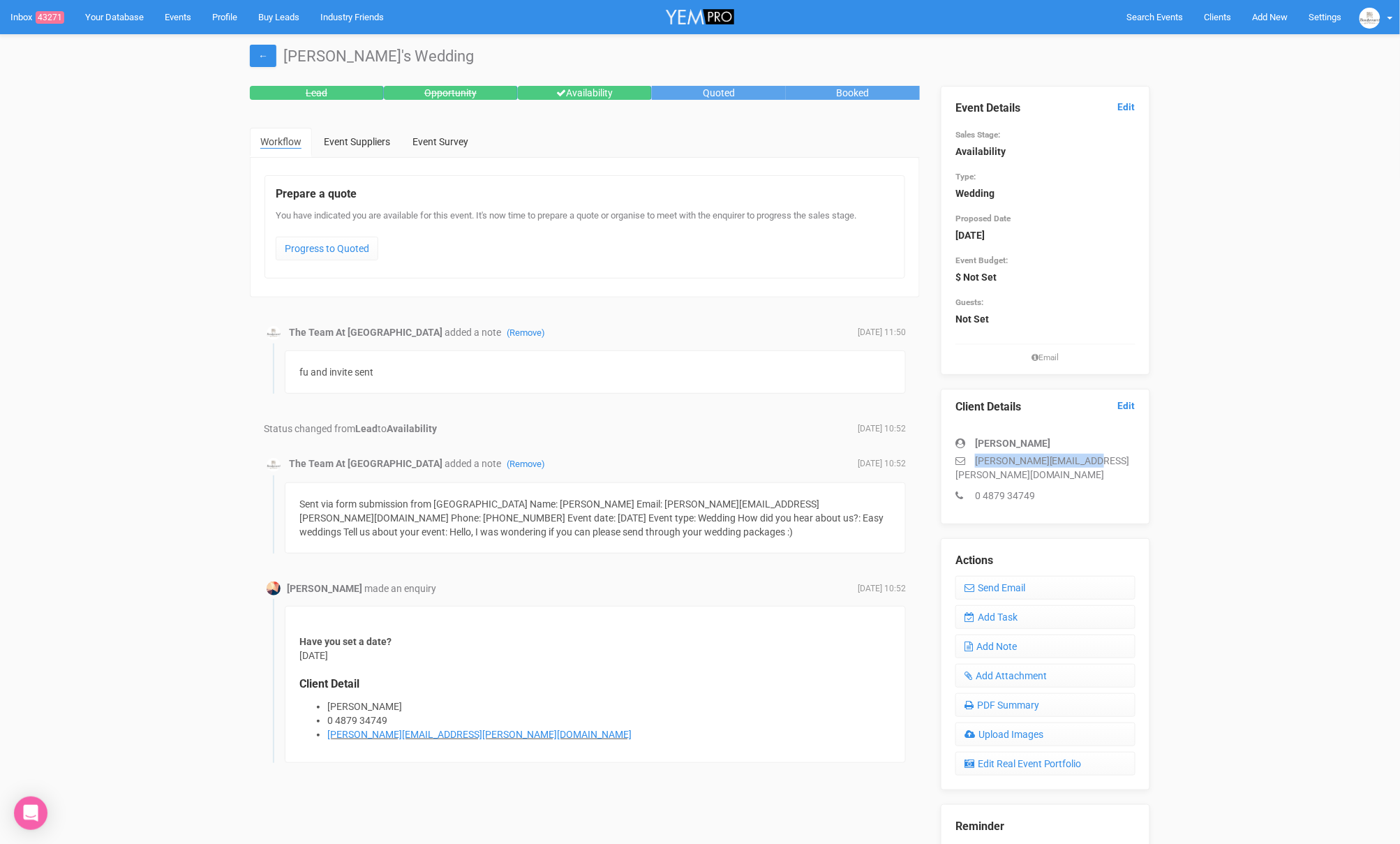
drag, startPoint x: 975, startPoint y: 460, endPoint x: 1099, endPoint y: 460, distance: 124.0
click at [1099, 460] on p "[PERSON_NAME][EMAIL_ADDRESS][PERSON_NAME][DOMAIN_NAME]" at bounding box center [1046, 468] width 180 height 28
copy p "[PERSON_NAME][EMAIL_ADDRESS][PERSON_NAME][DOMAIN_NAME]"
click at [348, 386] on div "fu and invite sent" at bounding box center [595, 371] width 621 height 43
drag, startPoint x: 311, startPoint y: 374, endPoint x: 397, endPoint y: 379, distance: 86.1
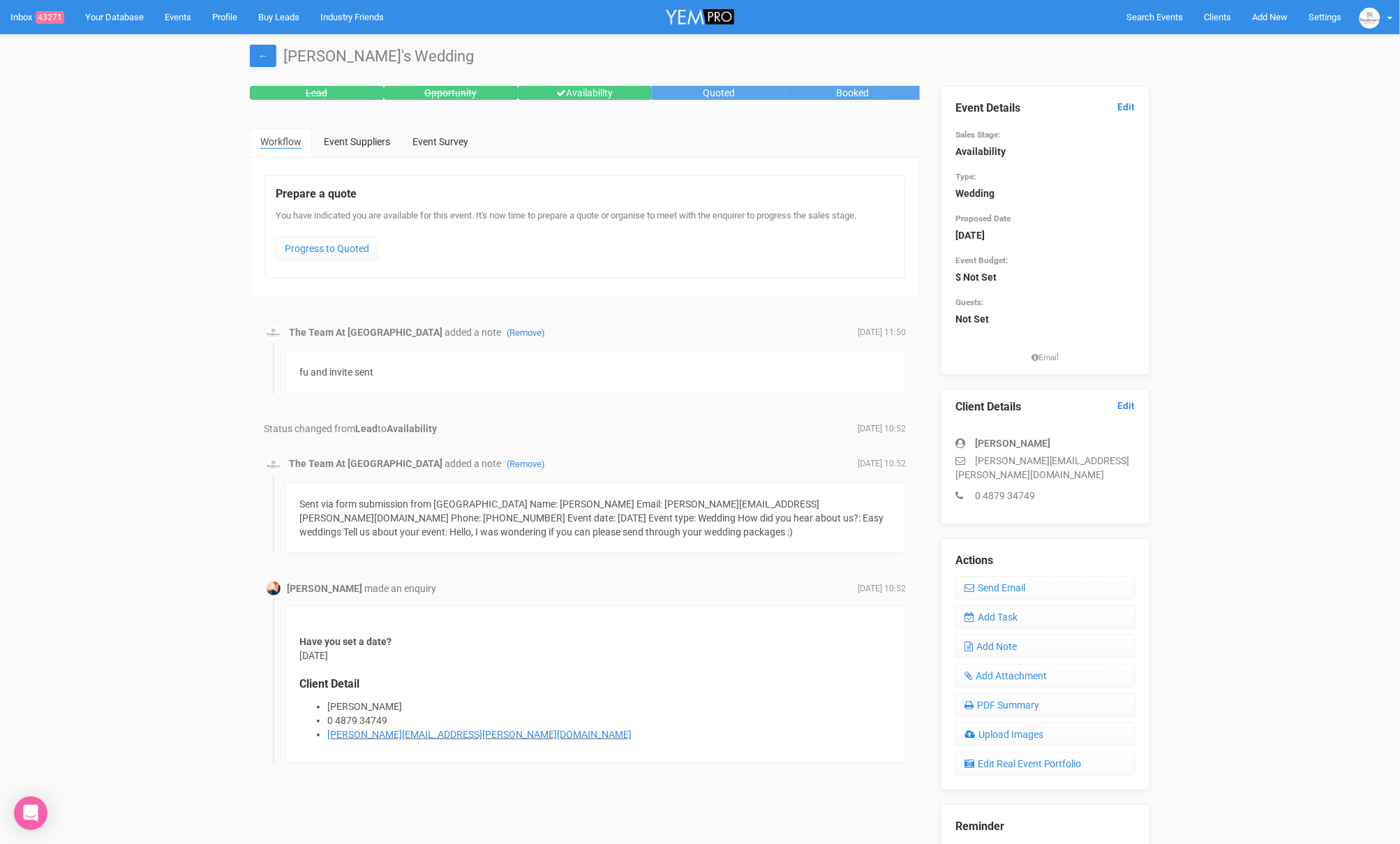
click at [415, 355] on div "fu and invite sent" at bounding box center [595, 371] width 621 height 43
drag, startPoint x: 838, startPoint y: 318, endPoint x: 879, endPoint y: 332, distance: 43.3
click at [878, 332] on div "The Team At Boulevard Gardens added a note (Remove) January 23, 2025 11:50 fu a…" at bounding box center [585, 564] width 670 height 506
click at [879, 333] on span "January 23, 2025 11:50" at bounding box center [882, 332] width 48 height 11
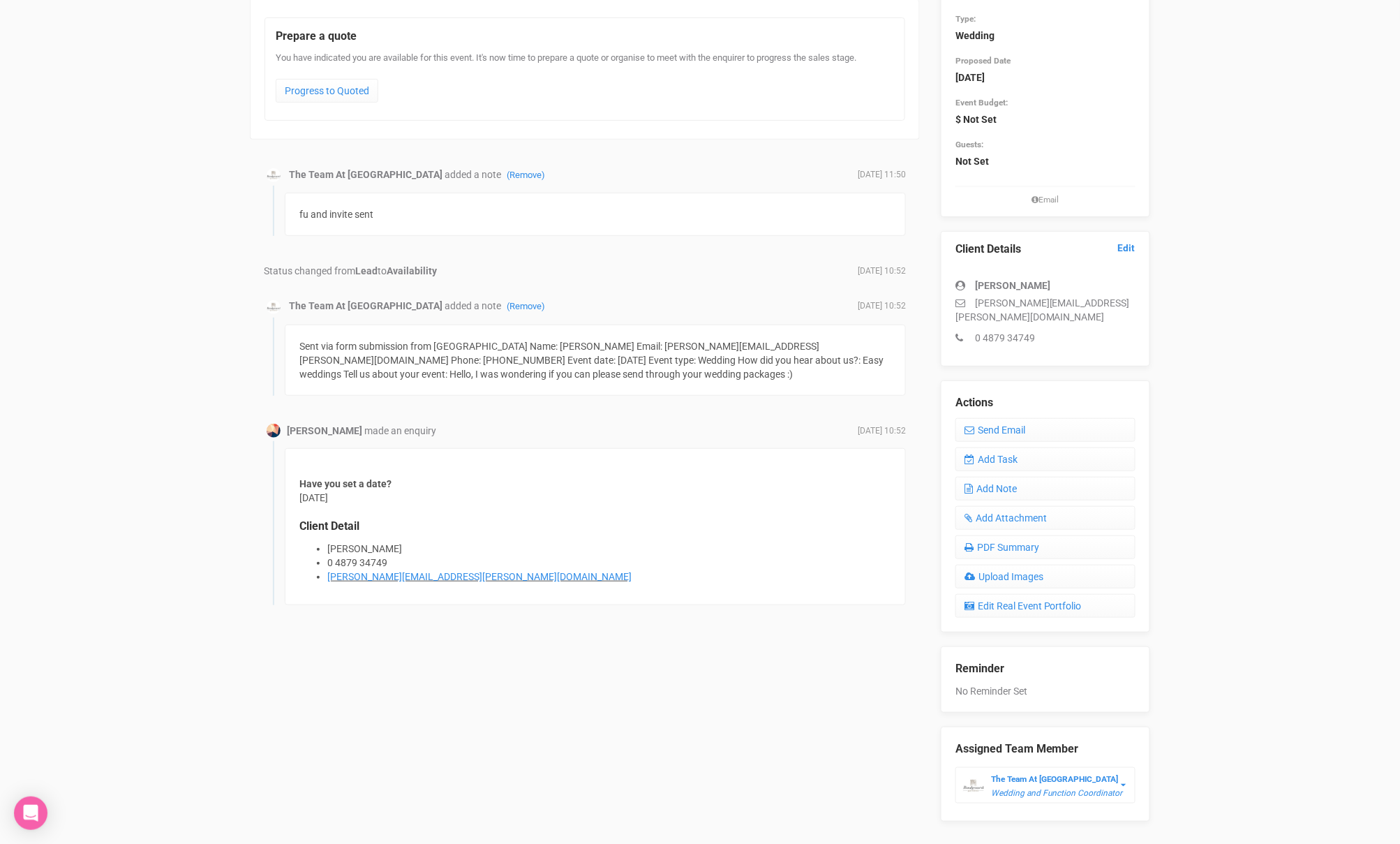
scroll to position [178, 0]
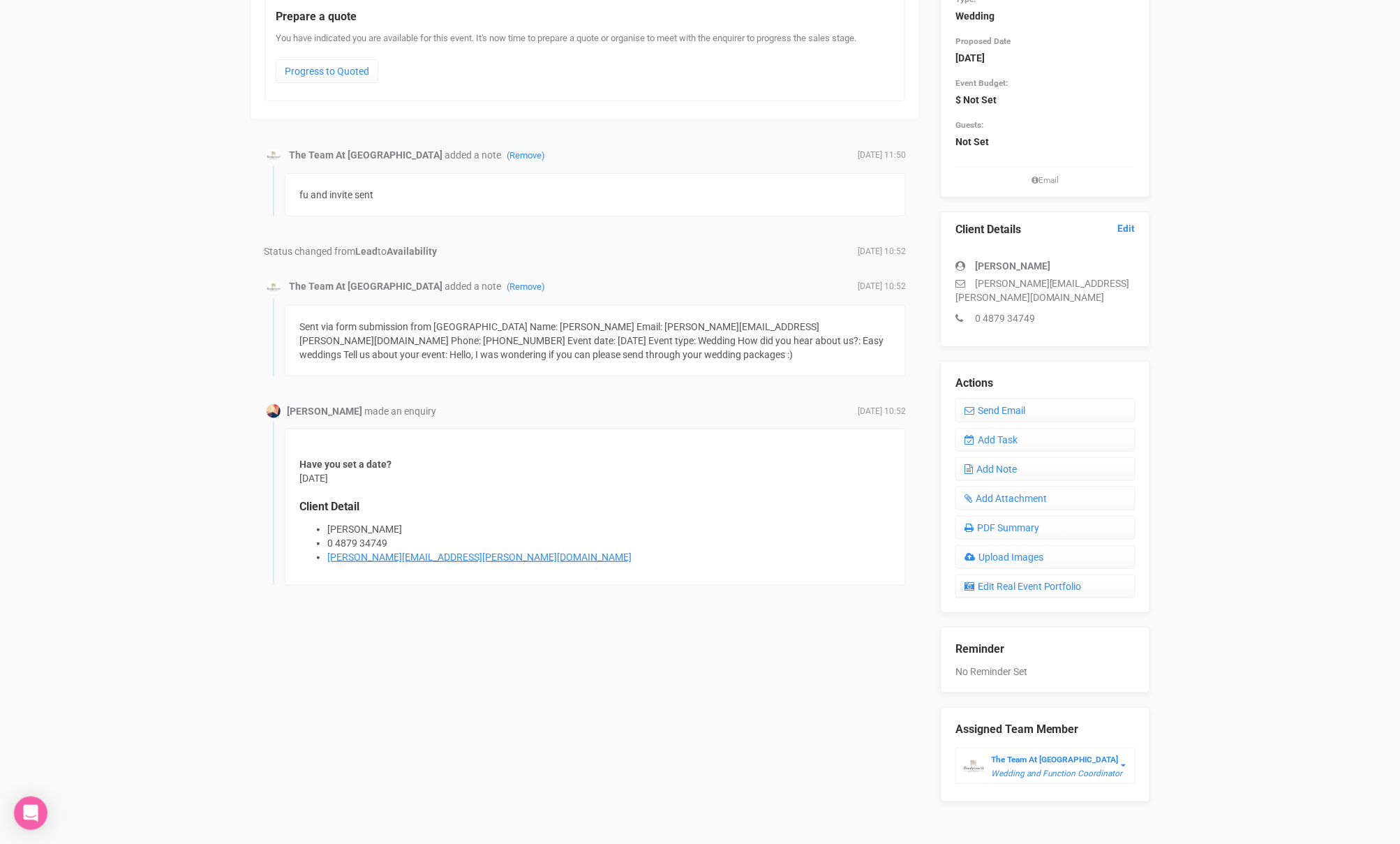
click at [902, 649] on div "Lead Opportunity Availability Quoted Booked Workflow Event Suppliers Event Surv…" at bounding box center [700, 355] width 921 height 893
click at [1029, 428] on link "Add Task" at bounding box center [1046, 439] width 180 height 24
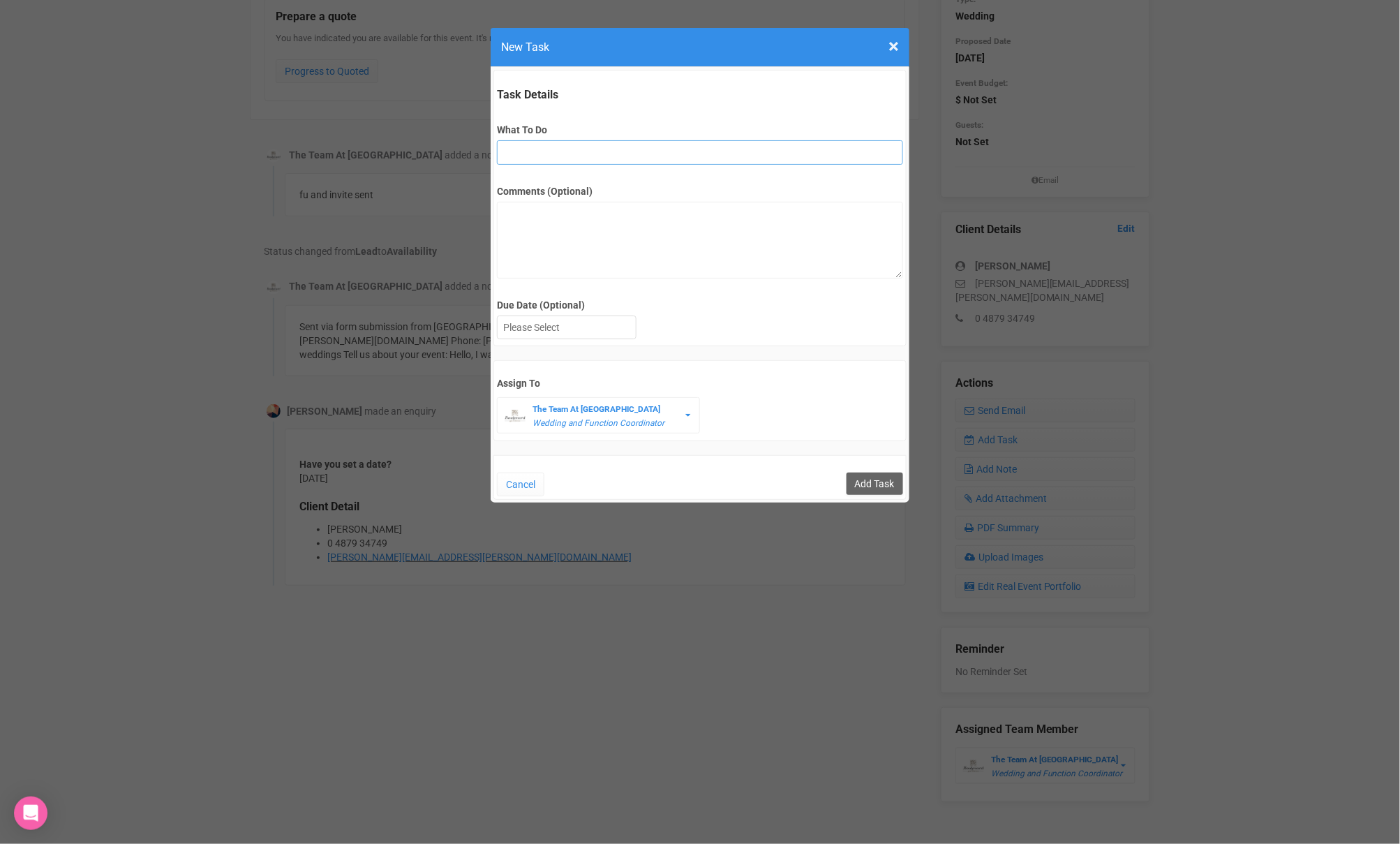
click at [546, 155] on input "What To Do" at bounding box center [699, 153] width 406 height 25
type input "INVITE (possible open day)"
click at [556, 326] on div at bounding box center [567, 328] width 138 height 23
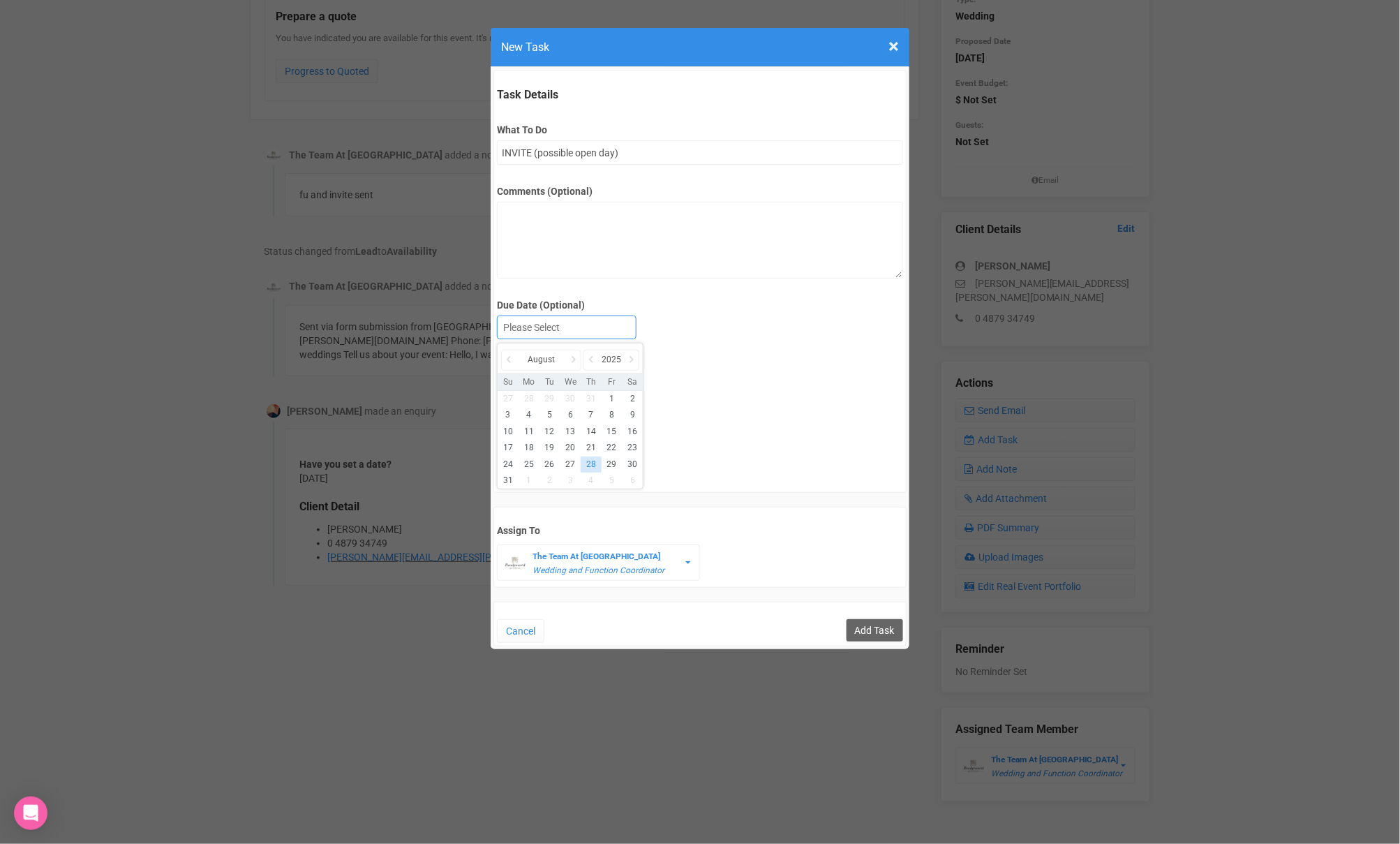
click at [564, 357] on div "August" at bounding box center [541, 361] width 80 height 21
click at [572, 357] on icon at bounding box center [574, 360] width 14 height 19
click at [572, 358] on icon at bounding box center [574, 360] width 14 height 19
click at [573, 358] on icon at bounding box center [574, 360] width 14 height 19
click at [573, 359] on icon at bounding box center [574, 360] width 14 height 19
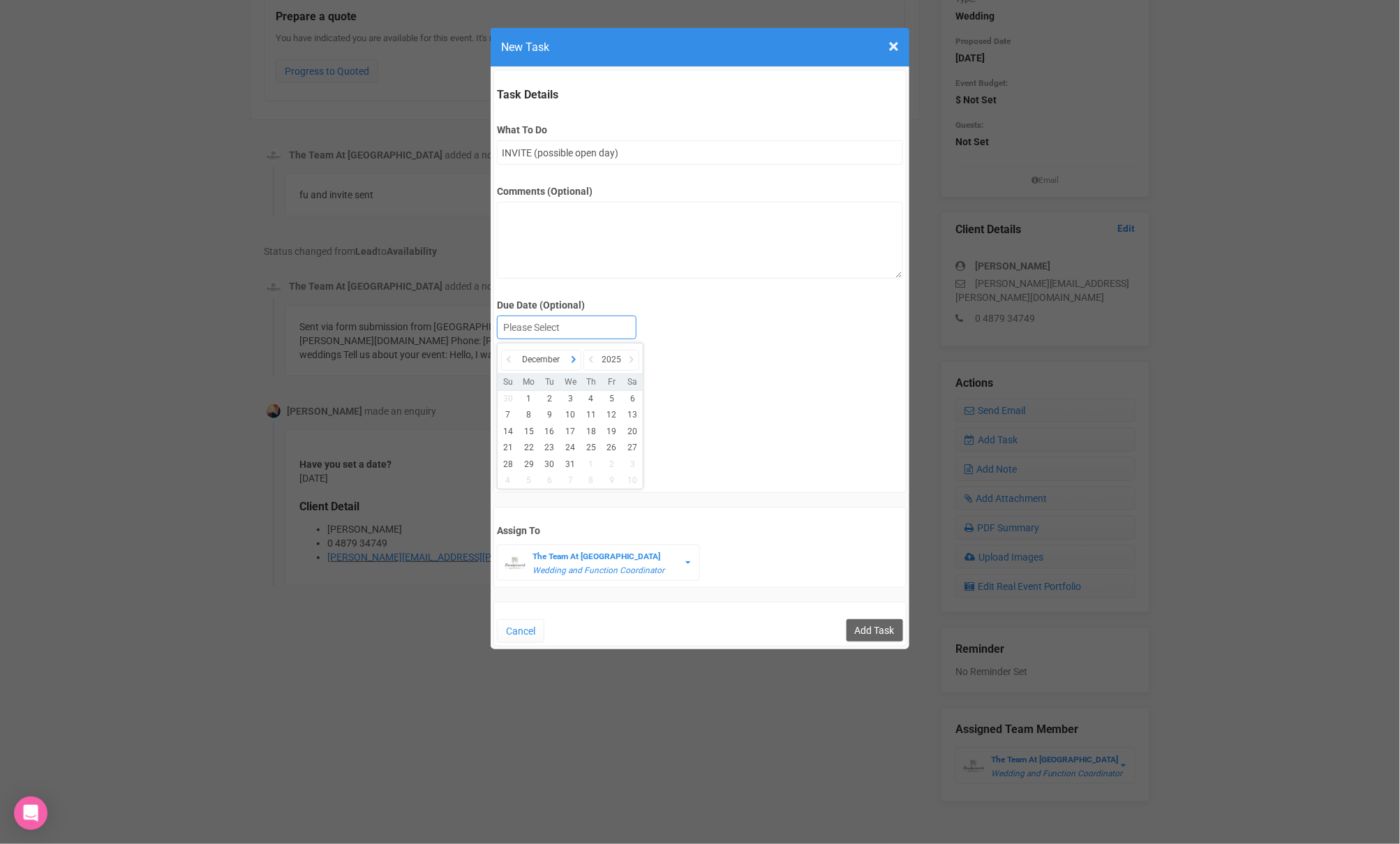
click at [576, 357] on icon at bounding box center [574, 360] width 14 height 19
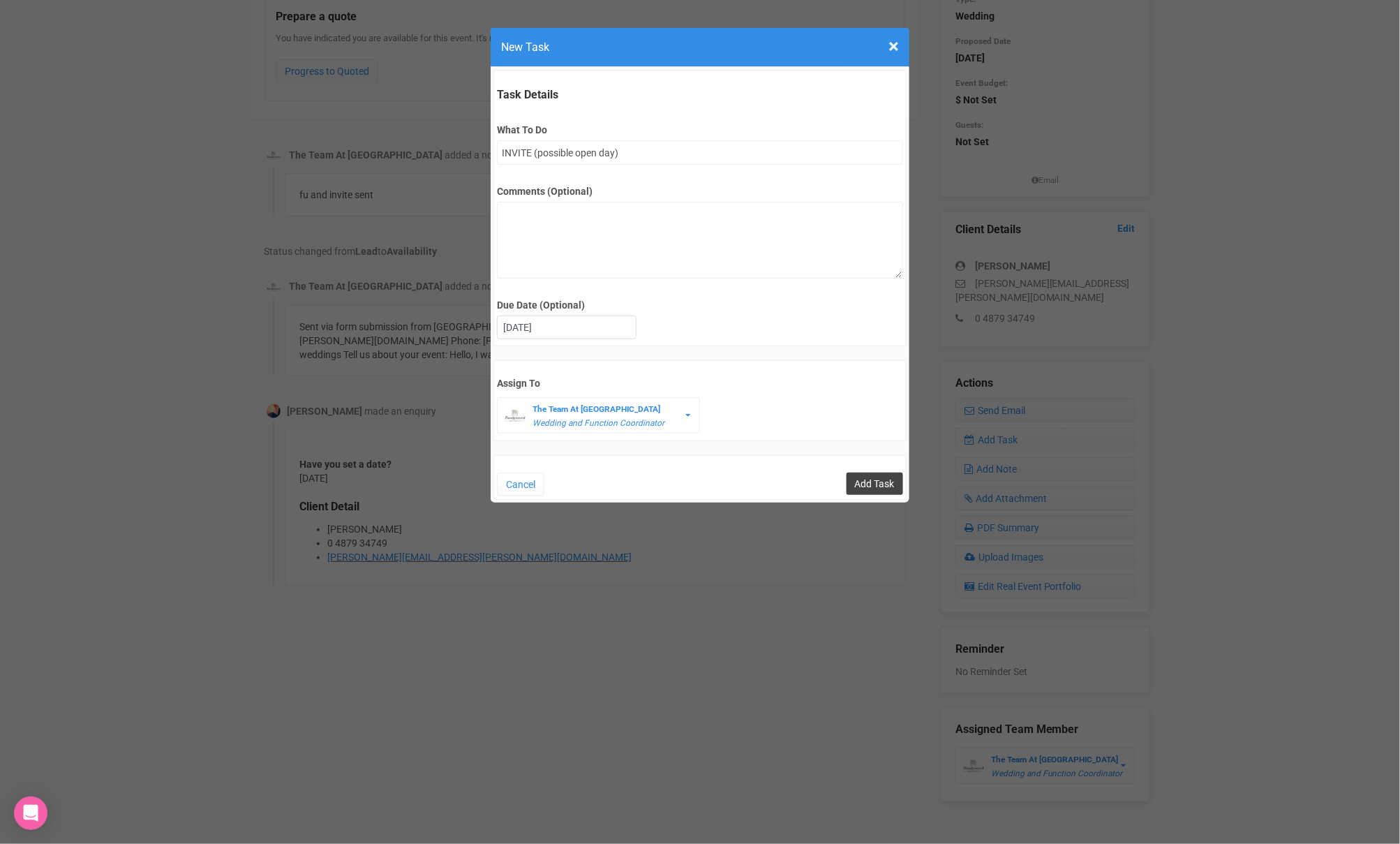
click at [861, 475] on input "Add Task" at bounding box center [875, 483] width 57 height 22
type input "Save"
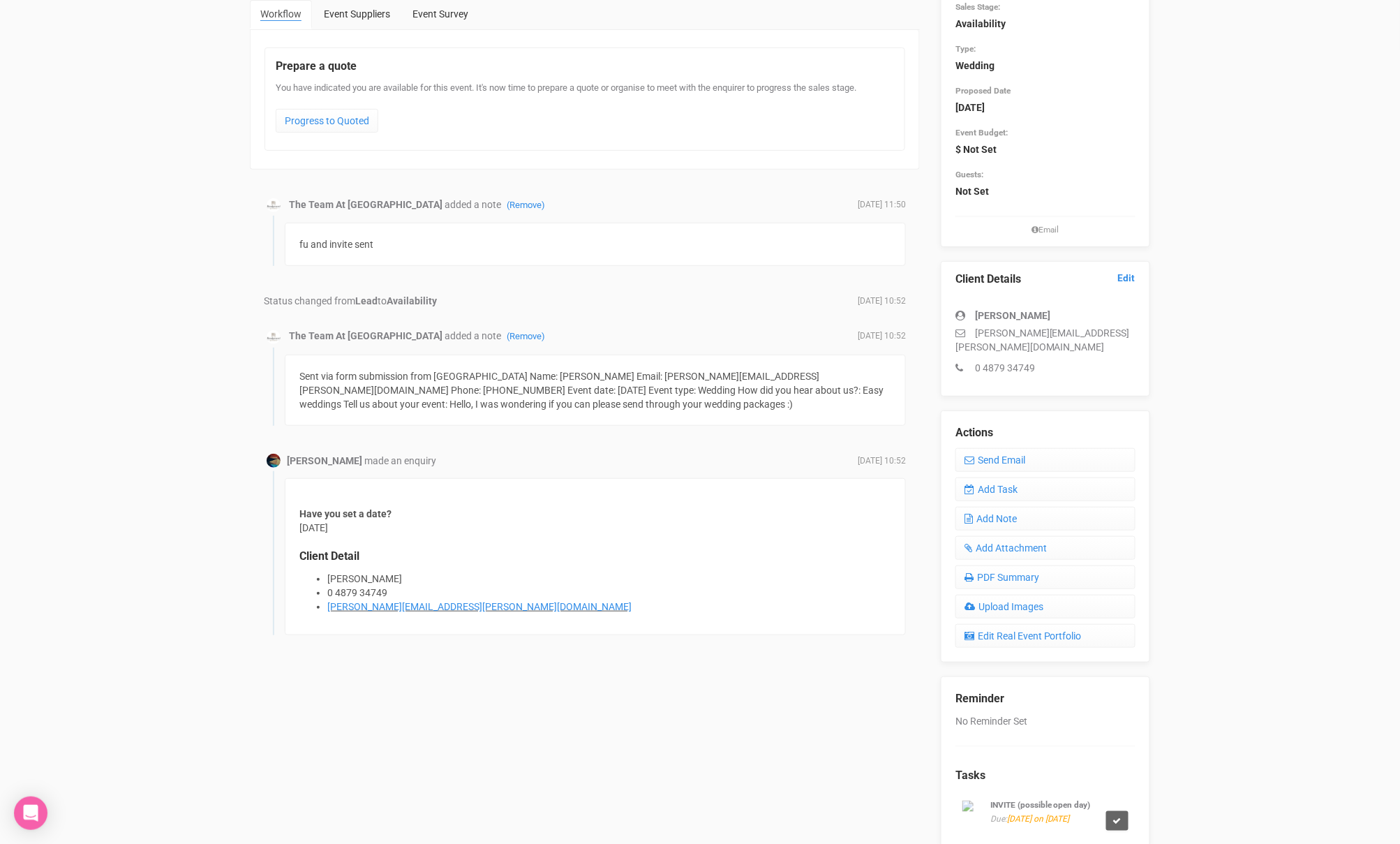
scroll to position [0, 0]
